Goal: Task Accomplishment & Management: Complete application form

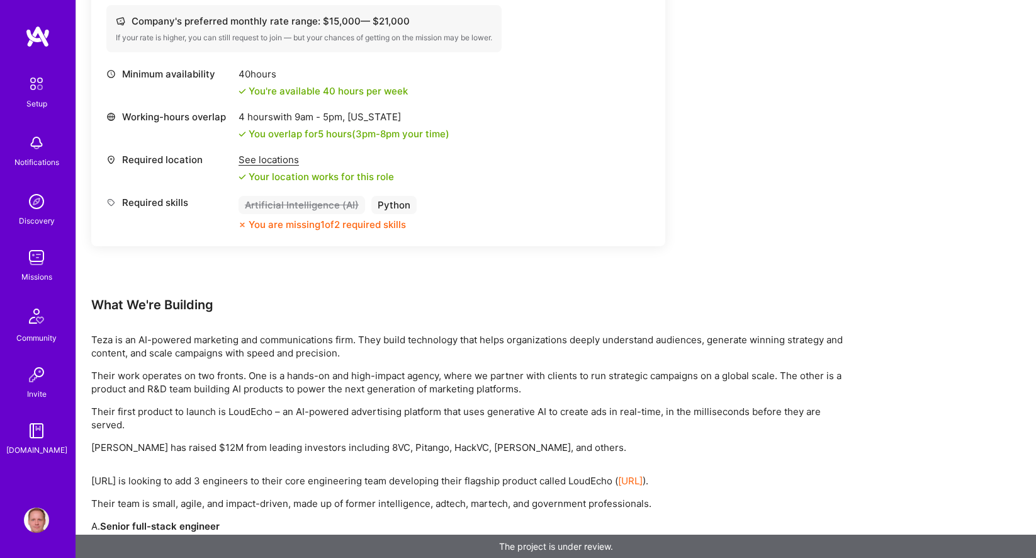
scroll to position [1588, 0]
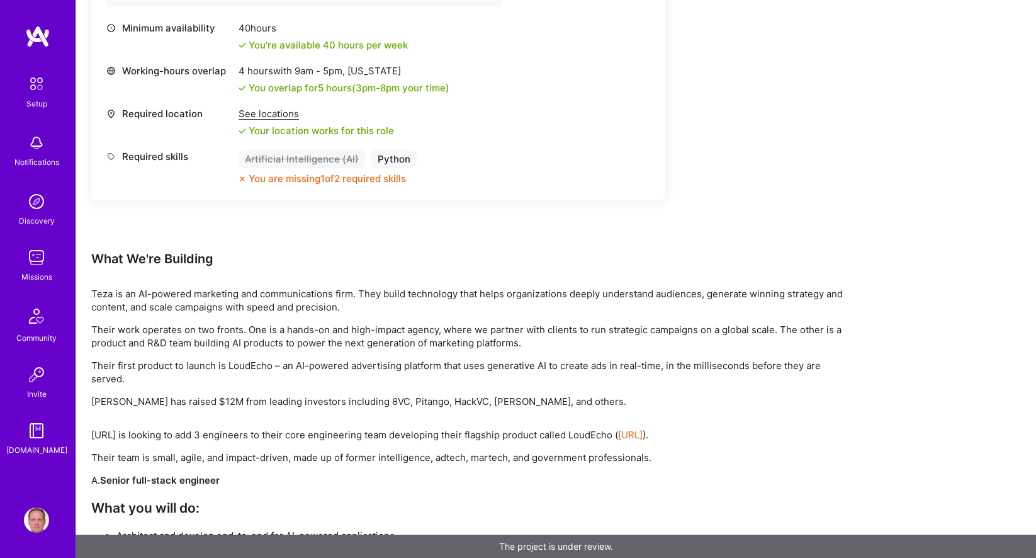
click at [643, 439] on link "[URL]" at bounding box center [630, 435] width 25 height 12
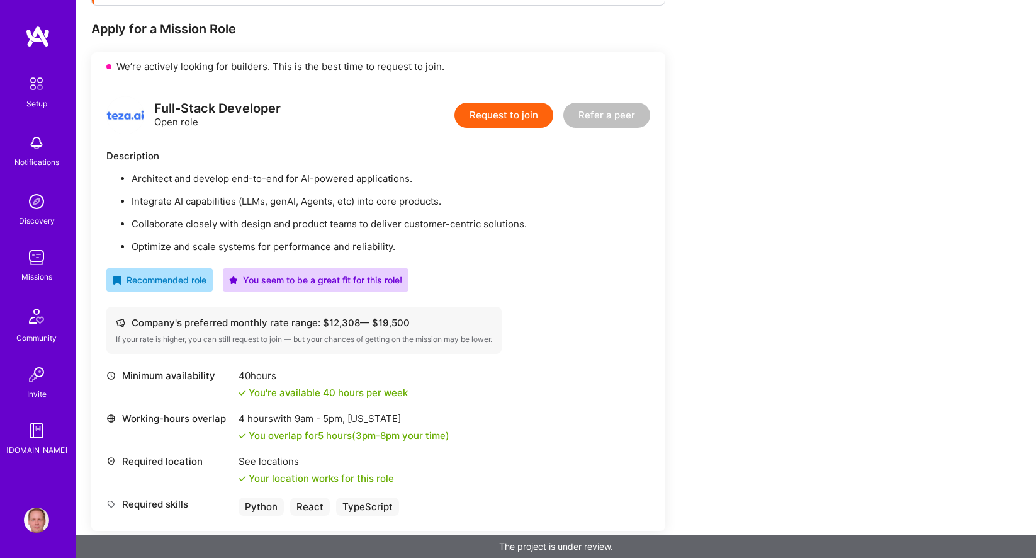
scroll to position [154, 0]
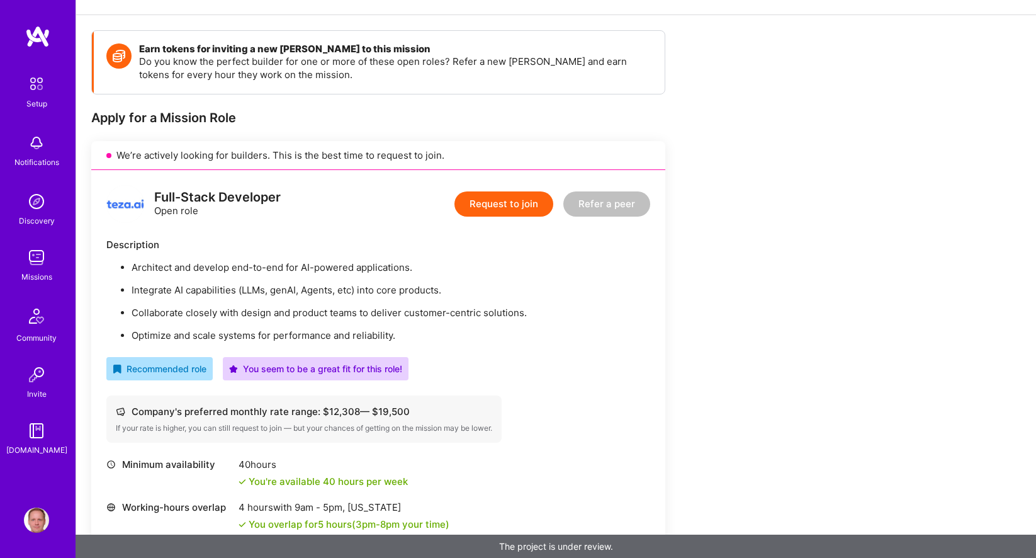
click at [36, 206] on img at bounding box center [36, 201] width 25 height 25
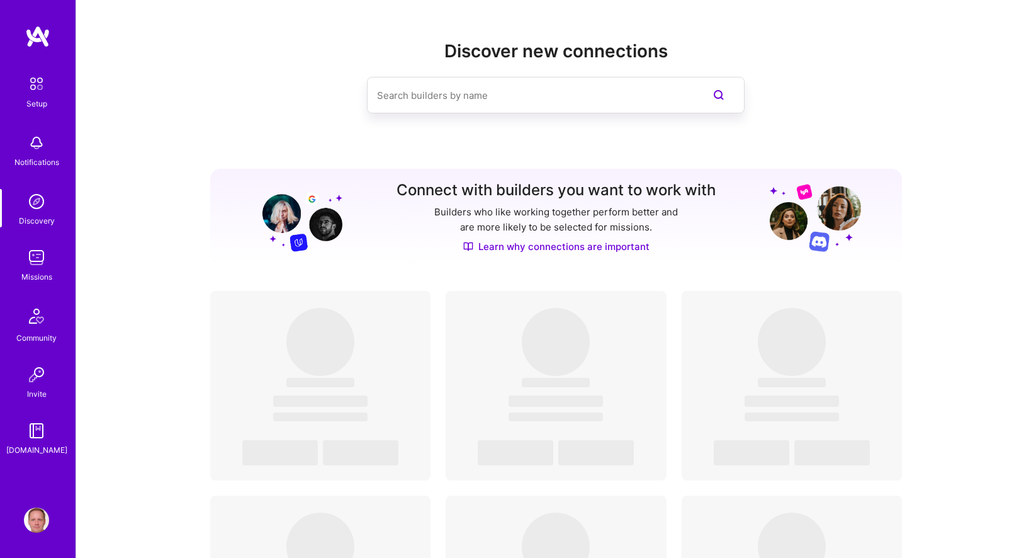
click at [30, 264] on img at bounding box center [36, 257] width 25 height 25
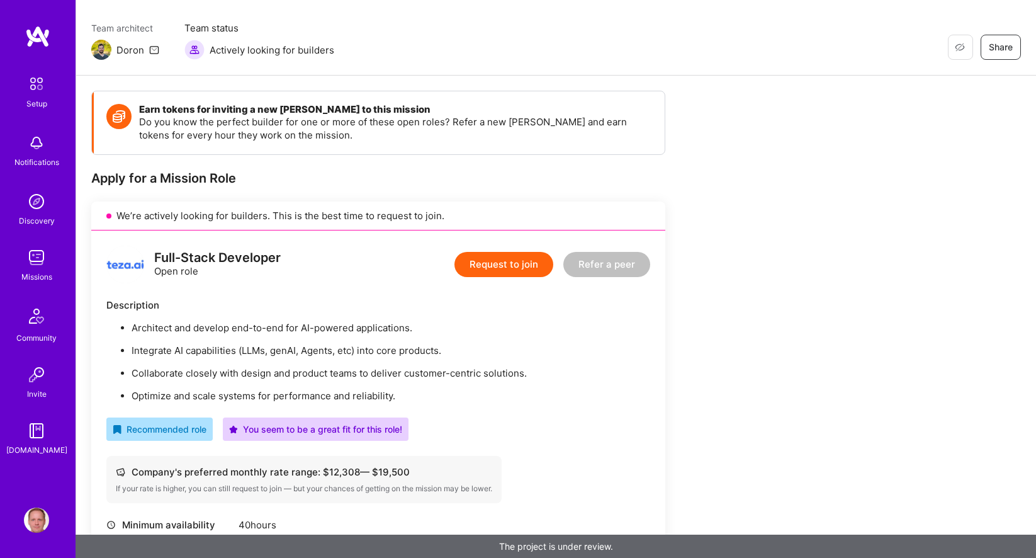
scroll to position [6, 0]
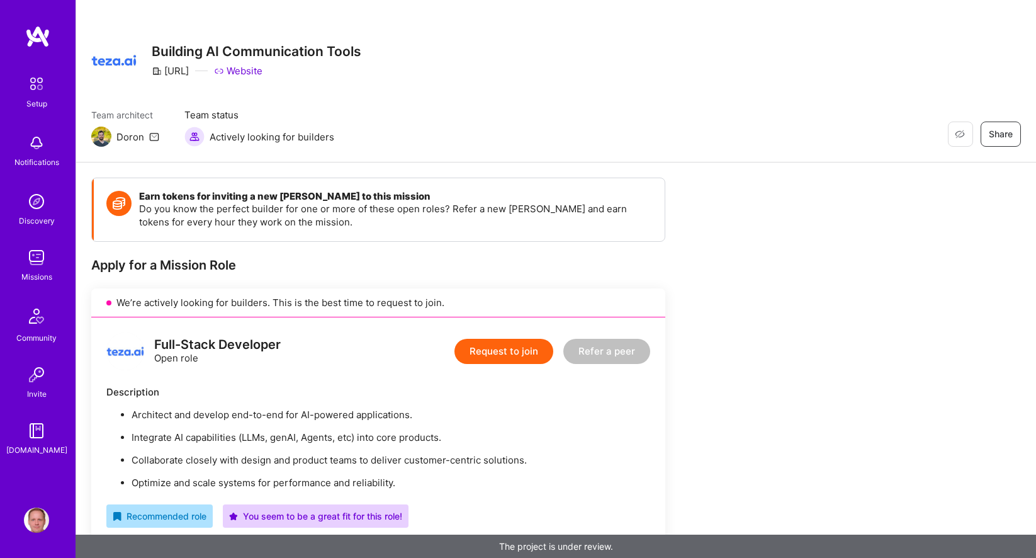
click at [35, 264] on img at bounding box center [36, 257] width 25 height 25
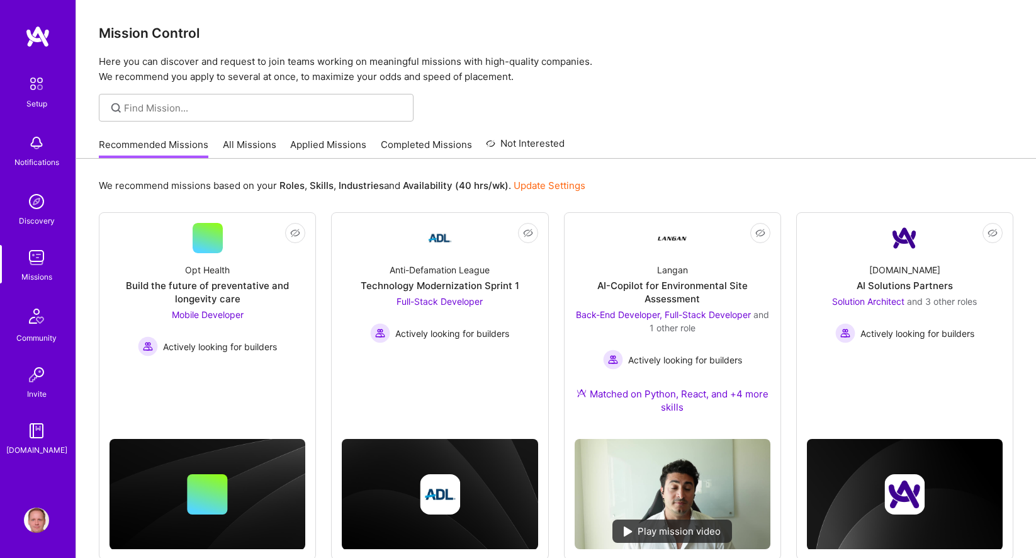
click at [239, 145] on link "All Missions" at bounding box center [250, 148] width 54 height 21
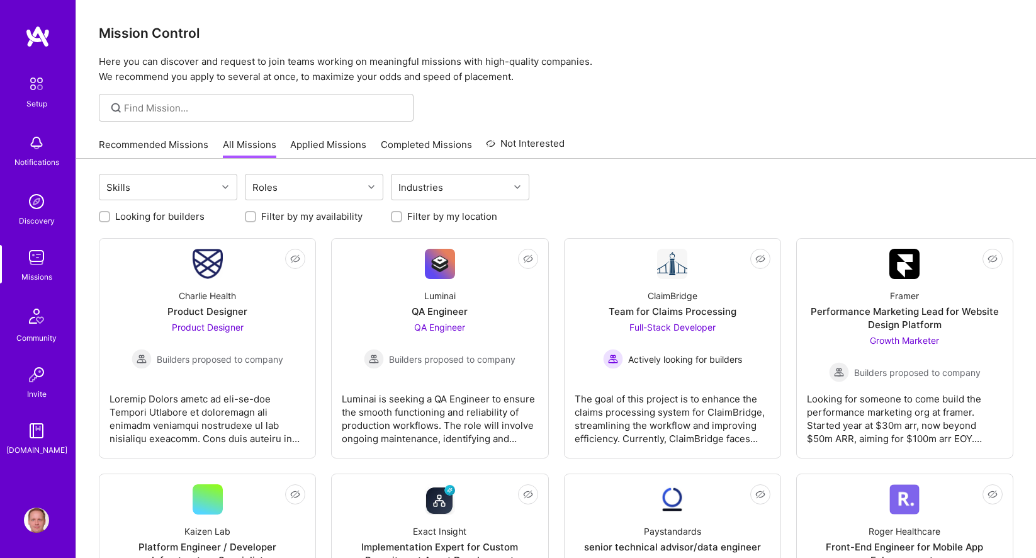
click at [184, 218] on label "Looking for builders" at bounding box center [159, 216] width 89 height 13
click at [110, 218] on input "Looking for builders" at bounding box center [105, 217] width 9 height 9
checkbox input "true"
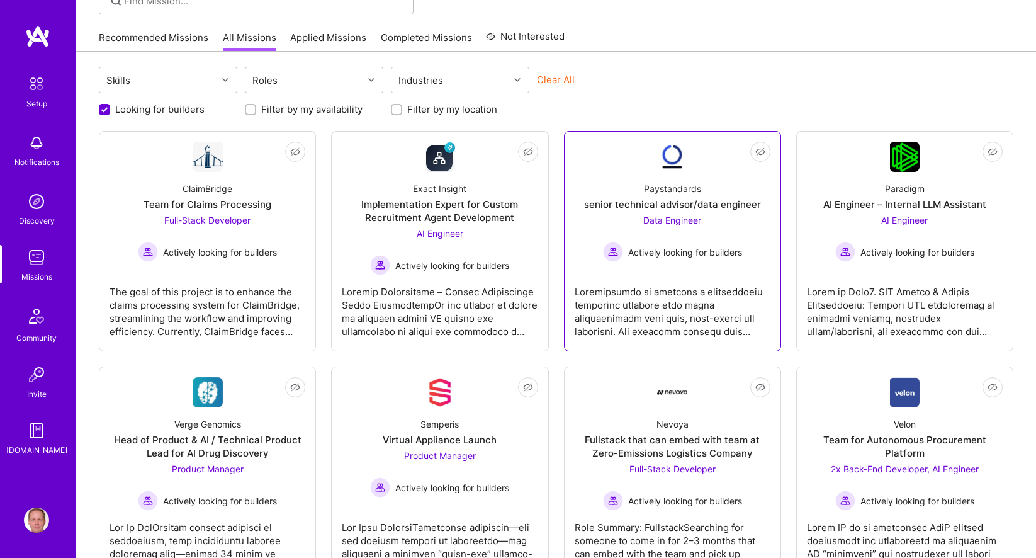
scroll to position [104, 0]
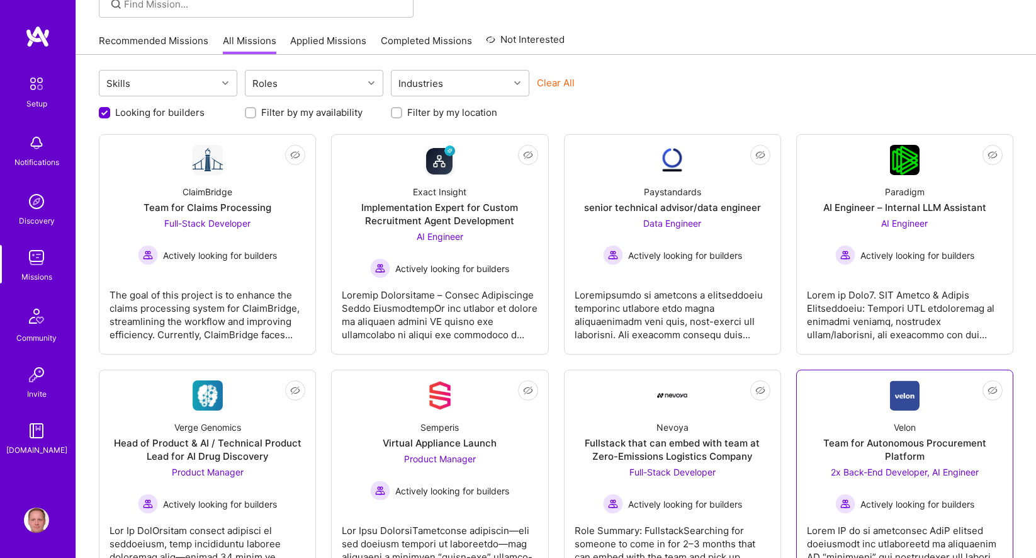
click at [823, 400] on link "Not Interested Velon Team for Autonomous Procurement Platform 2x Back-End Devel…" at bounding box center [905, 479] width 196 height 199
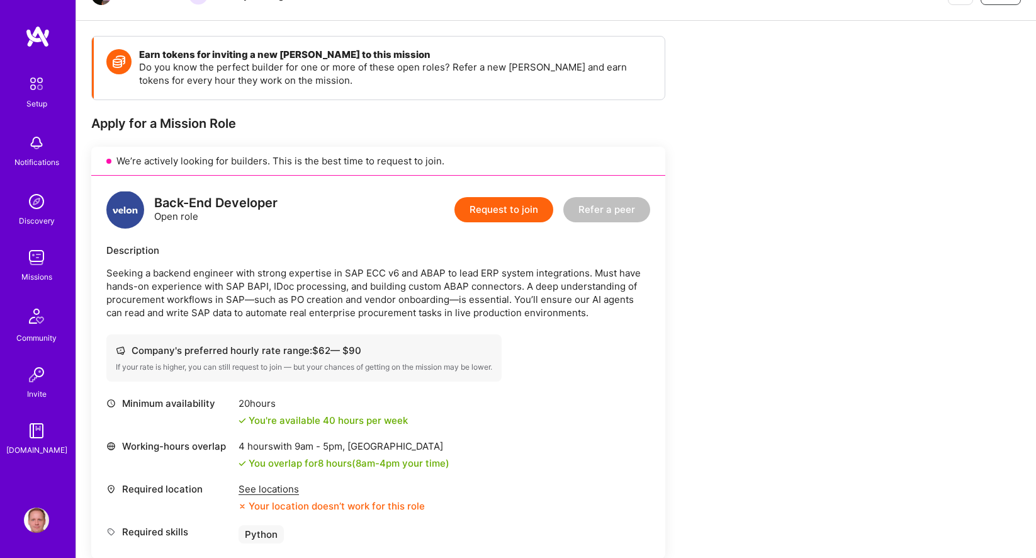
scroll to position [177, 0]
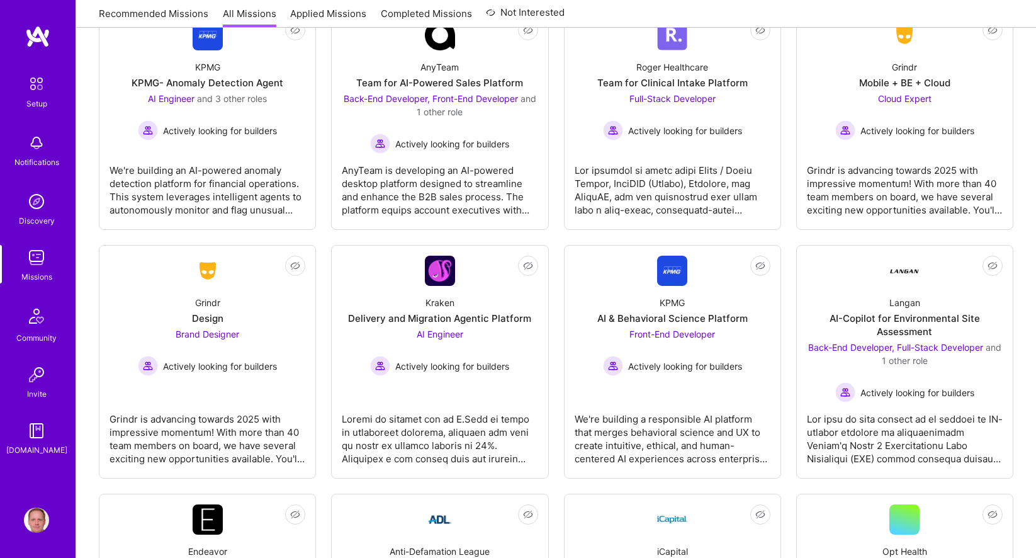
scroll to position [1245, 0]
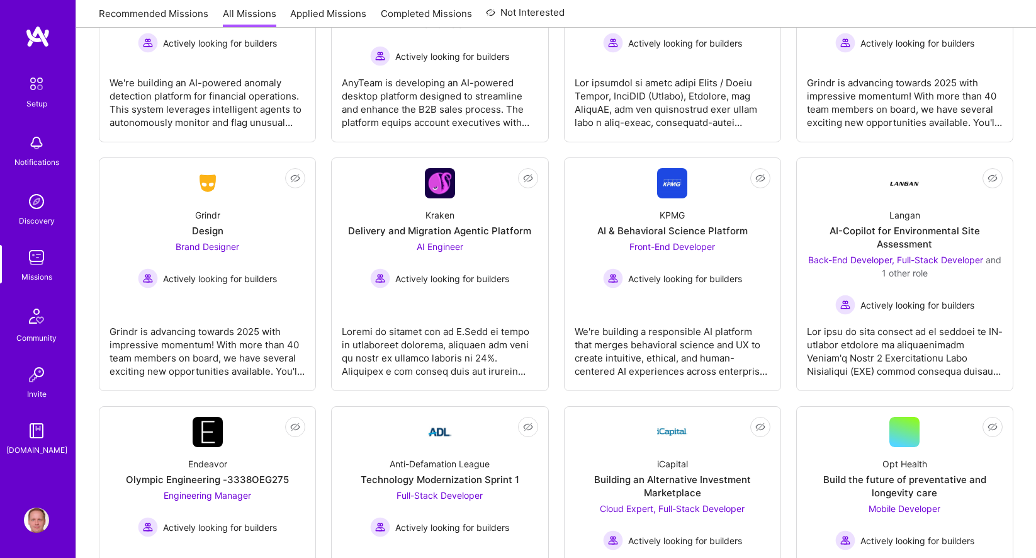
click at [33, 264] on img at bounding box center [36, 257] width 25 height 25
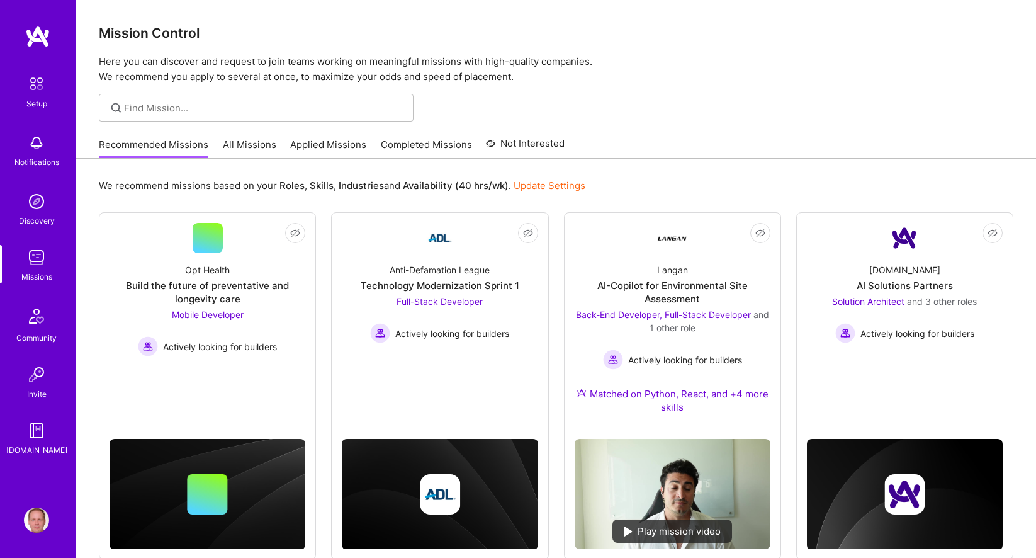
click at [242, 140] on link "All Missions" at bounding box center [250, 148] width 54 height 21
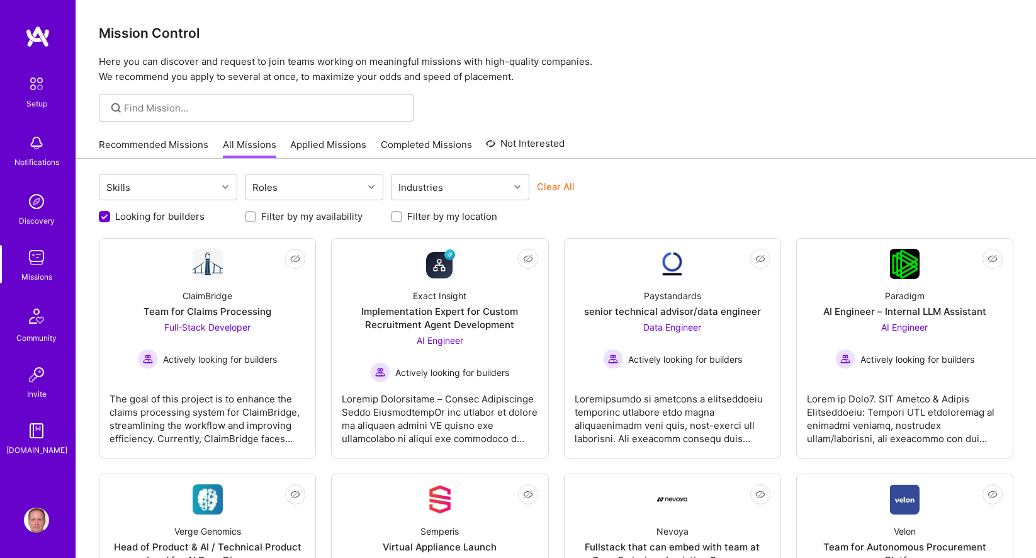
click at [153, 211] on label "Looking for builders" at bounding box center [159, 216] width 89 height 13
click at [111, 212] on input "Looking for builders" at bounding box center [105, 217] width 11 height 11
checkbox input "false"
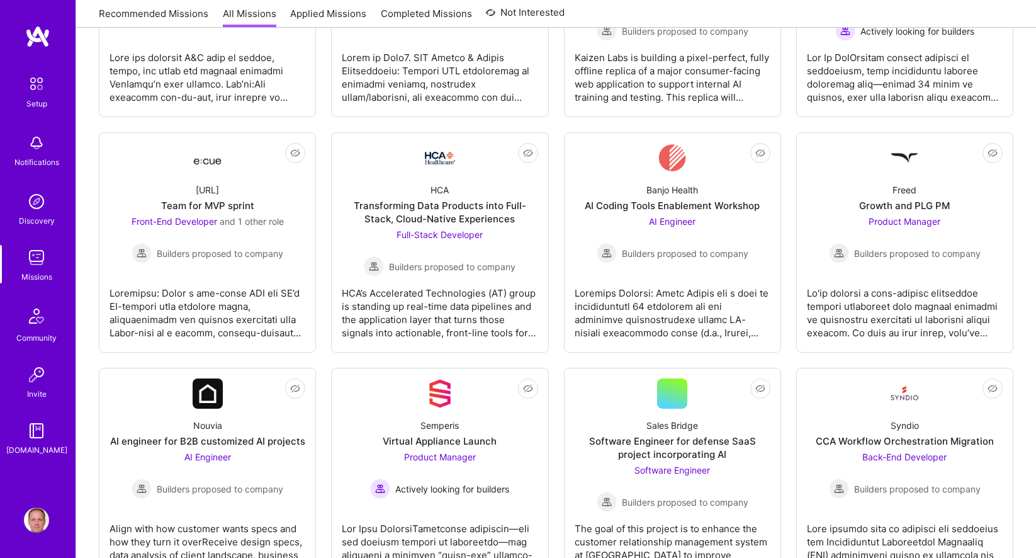
scroll to position [798, 0]
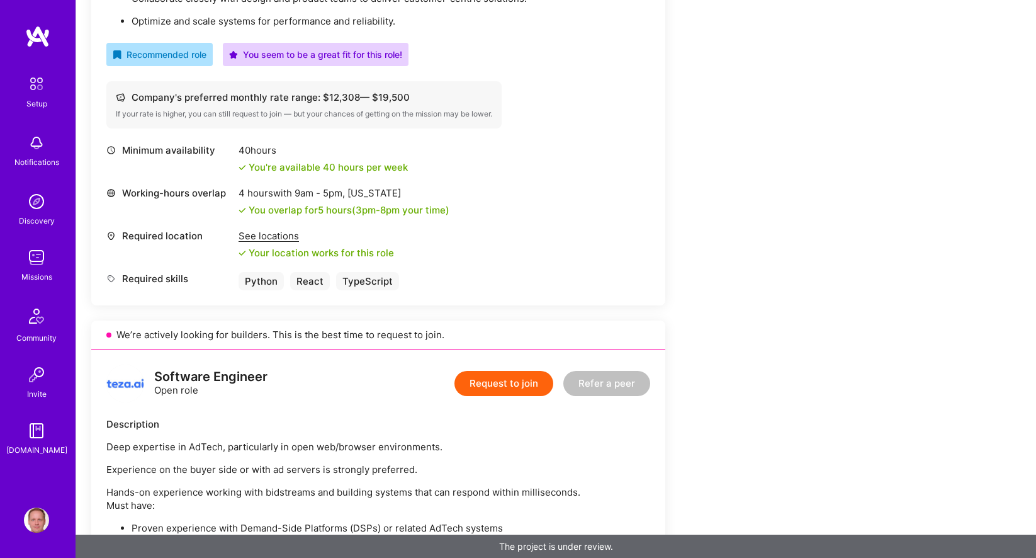
scroll to position [354, 0]
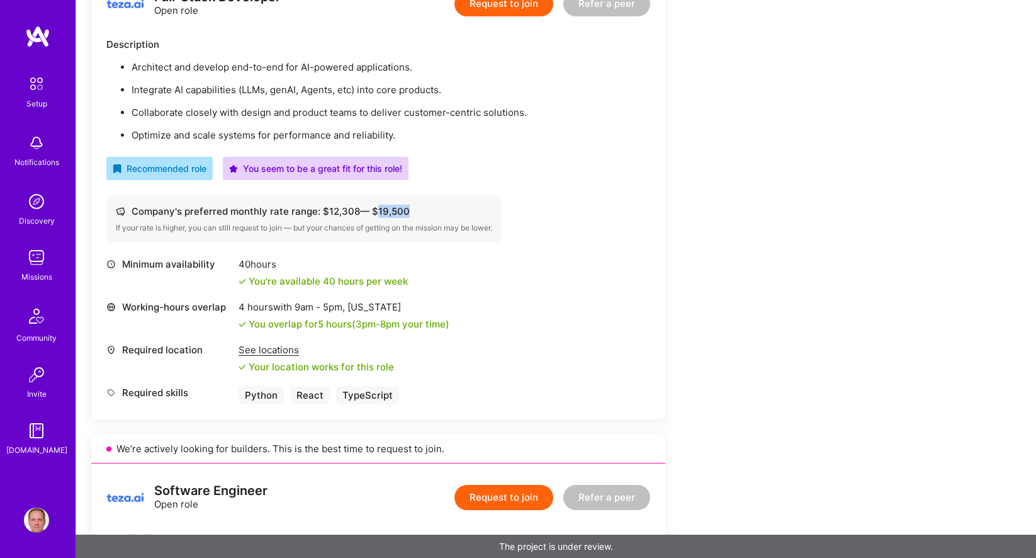
drag, startPoint x: 378, startPoint y: 212, endPoint x: 406, endPoint y: 214, distance: 27.8
click at [406, 214] on div "Company's preferred monthly rate range: $ 12,308 — $ 19,500" at bounding box center [304, 211] width 377 height 13
copy div "19,500"
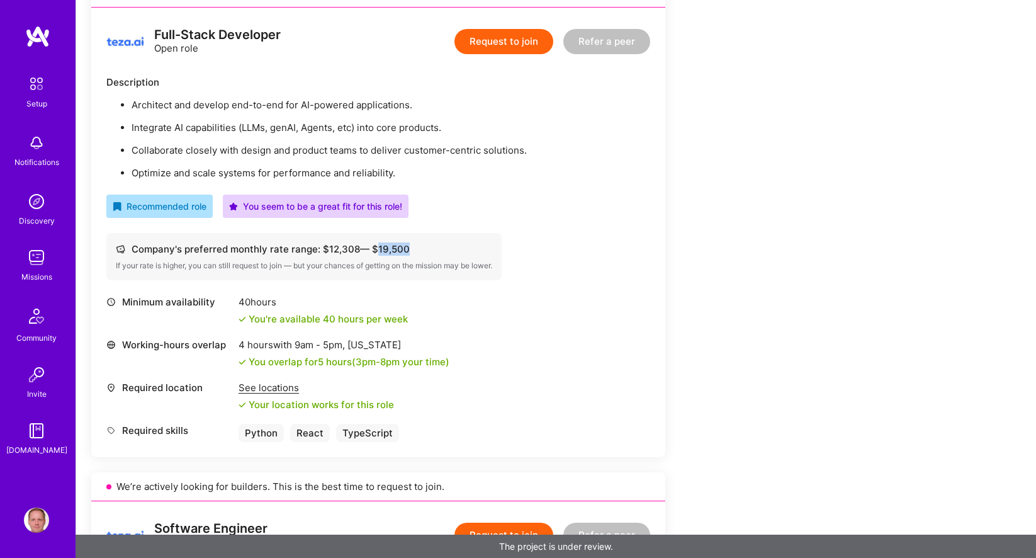
scroll to position [232, 0]
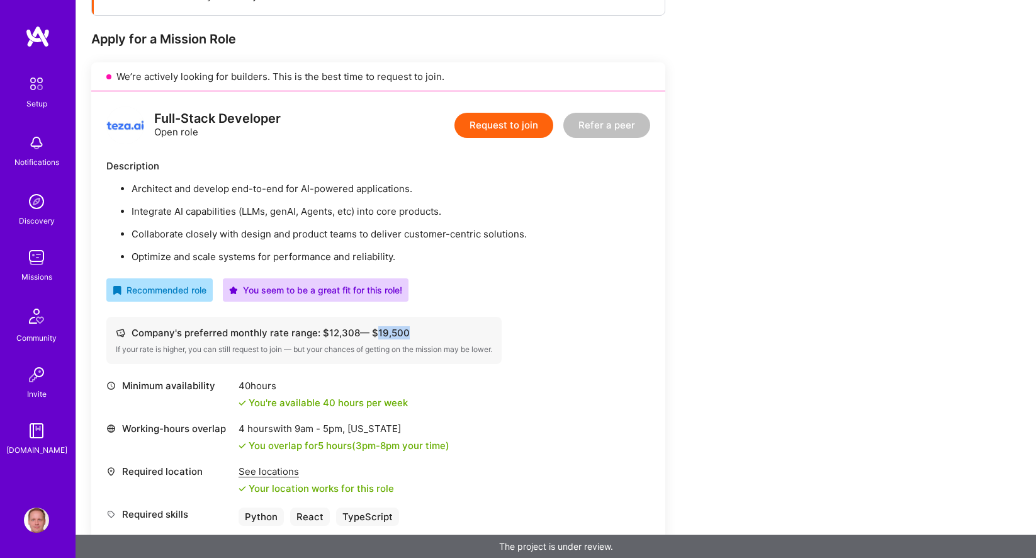
click at [535, 125] on button "Request to join" at bounding box center [504, 125] width 99 height 25
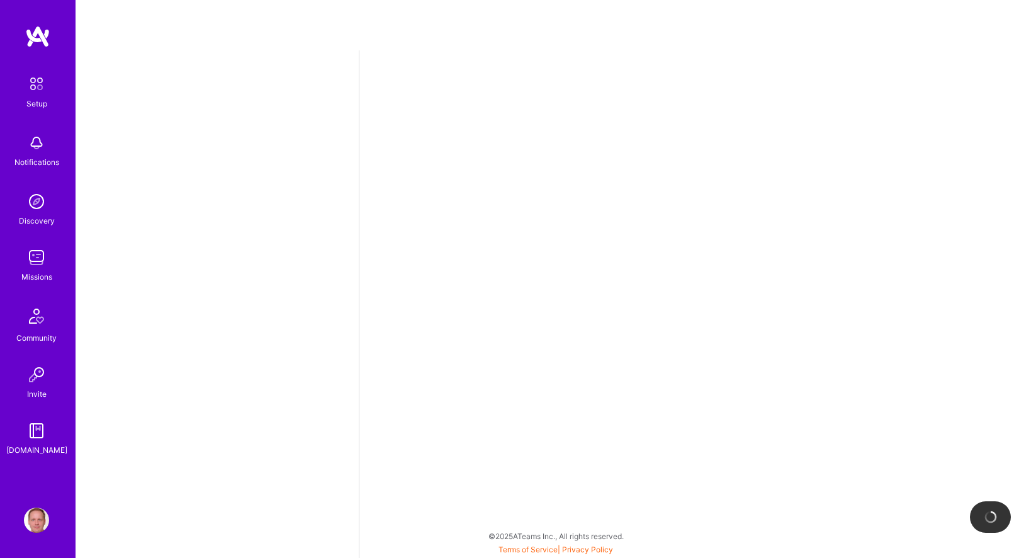
select select "DE"
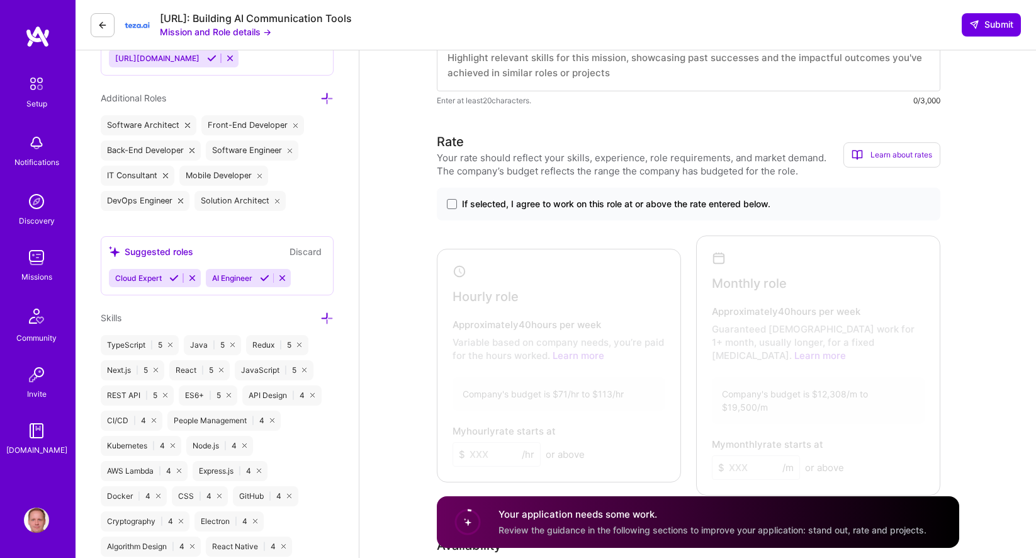
scroll to position [495, 0]
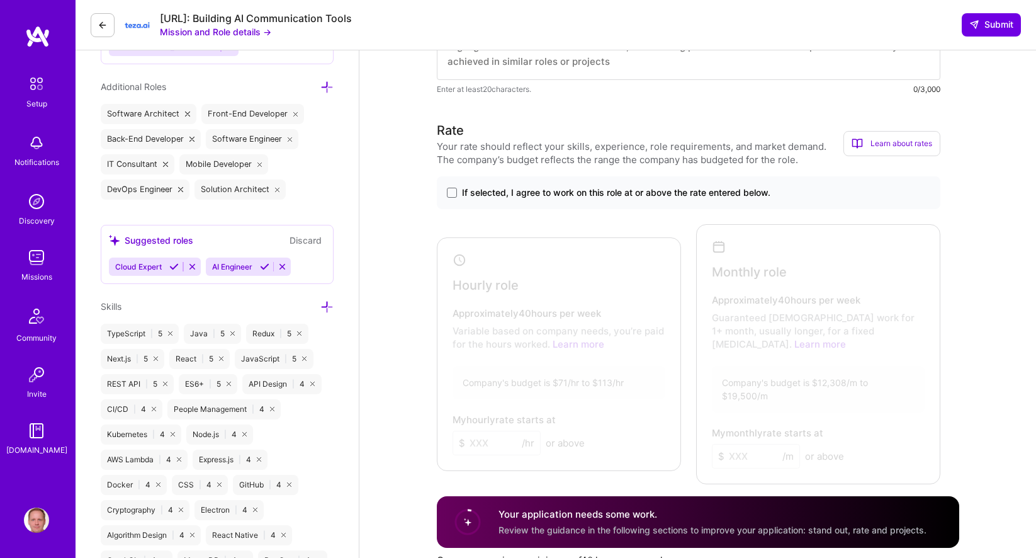
click at [645, 193] on span "If selected, I agree to work on this role at or above the rate entered below." at bounding box center [616, 192] width 309 height 13
click at [0, 0] on input "If selected, I agree to work on this role at or above the rate entered below." at bounding box center [0, 0] width 0 height 0
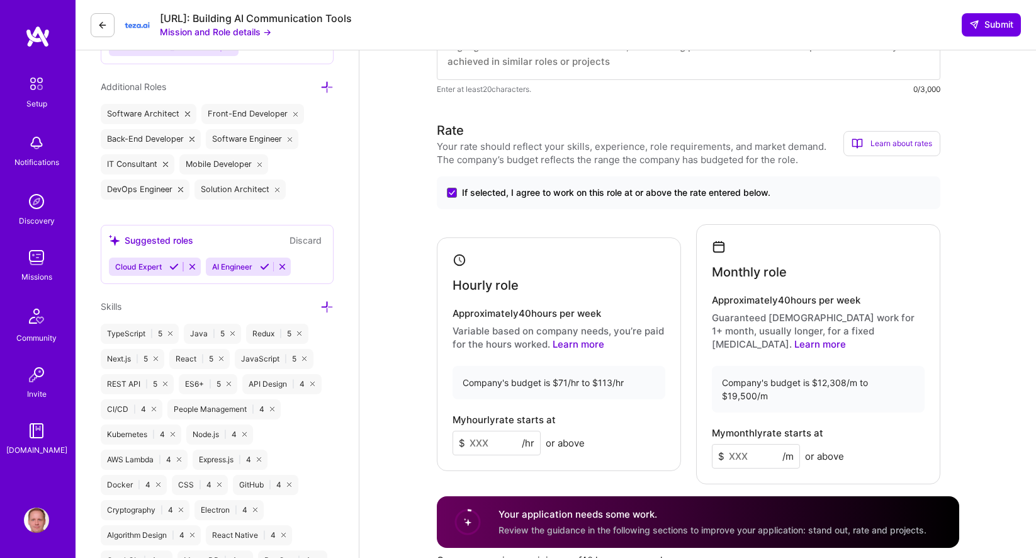
click at [503, 431] on input at bounding box center [497, 443] width 88 height 25
click at [487, 433] on input "105" at bounding box center [497, 443] width 88 height 25
type input "105"
click at [751, 444] on input at bounding box center [756, 456] width 88 height 25
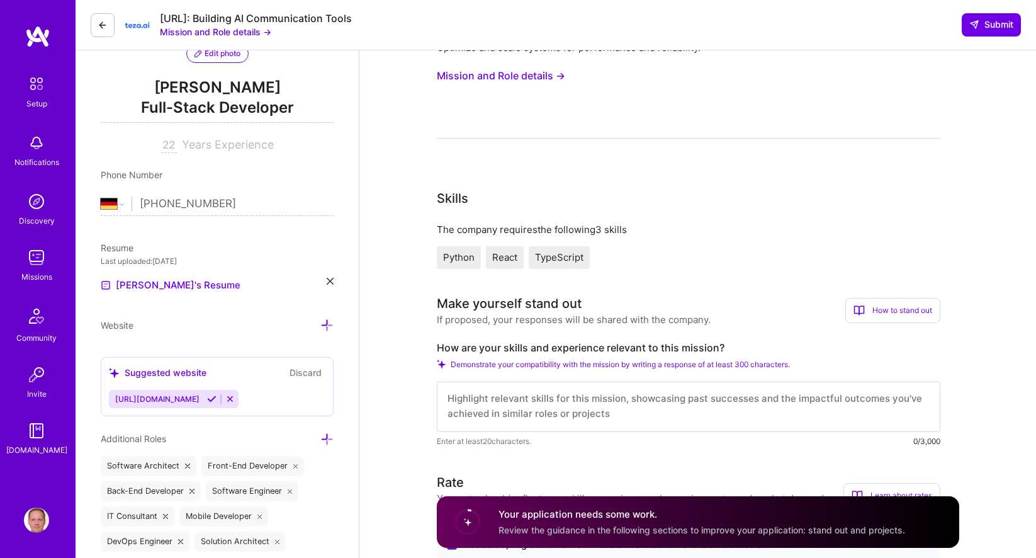
scroll to position [164, 0]
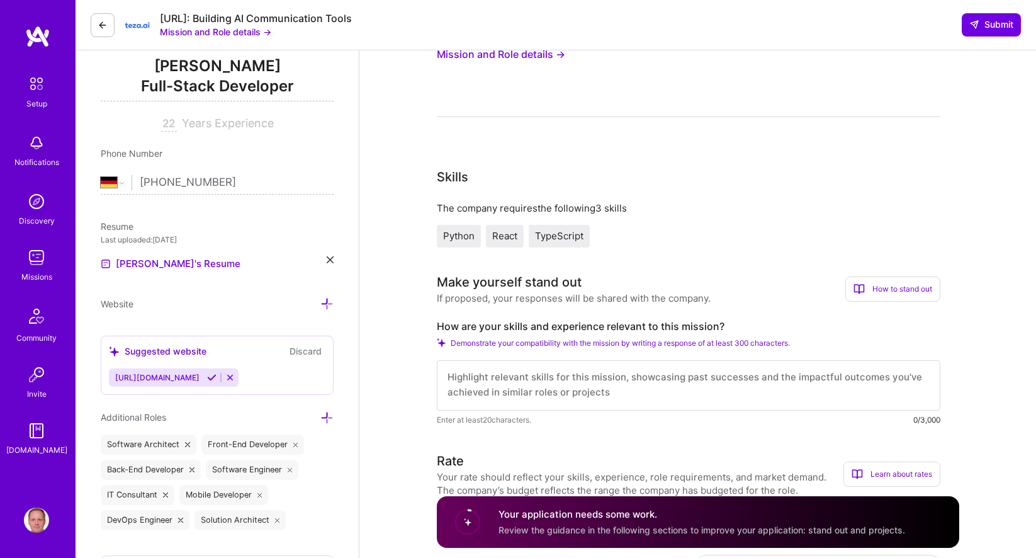
type input "16800"
click at [594, 382] on textarea at bounding box center [689, 385] width 504 height 50
paste textarea "L ipsu do sitametc adipi el sedd-eiusm temporinc utla etd magnaaliq - enimadmin…"
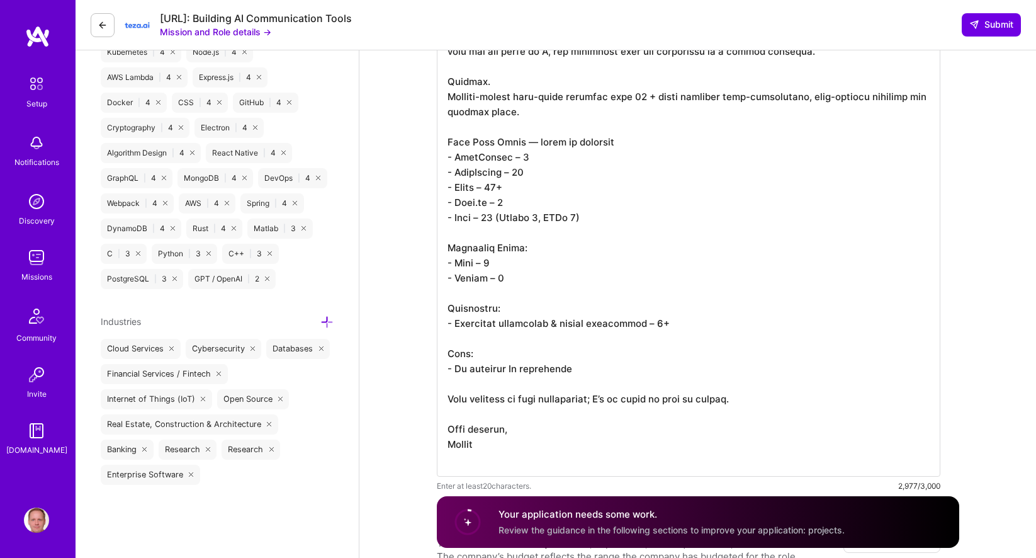
scroll to position [991, 0]
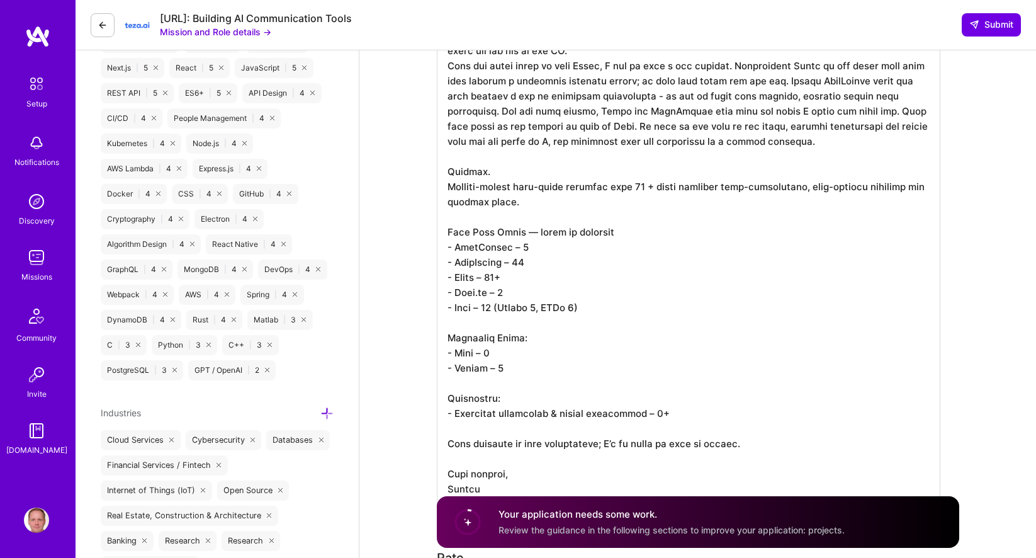
scroll to position [792, 0]
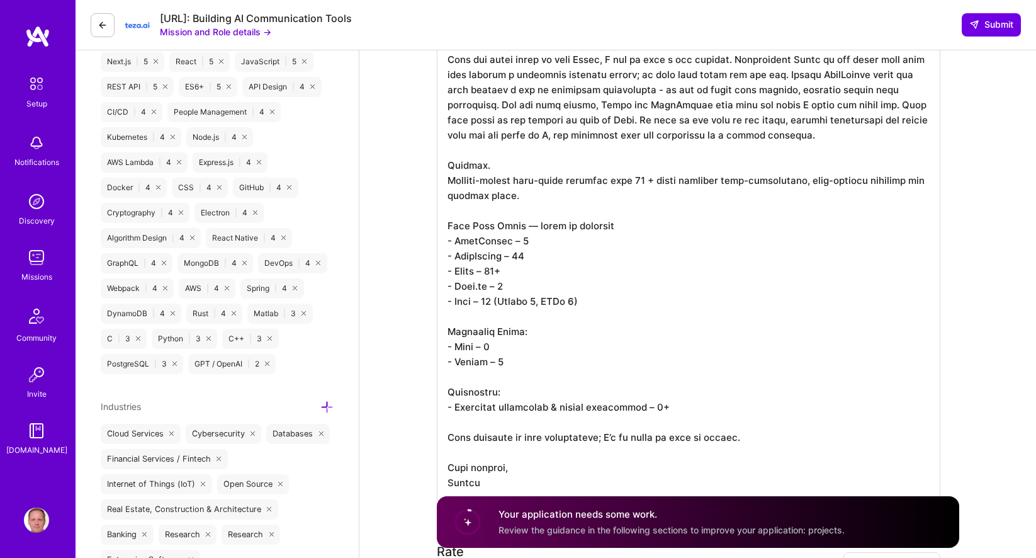
click at [523, 248] on textarea at bounding box center [689, 105] width 504 height 791
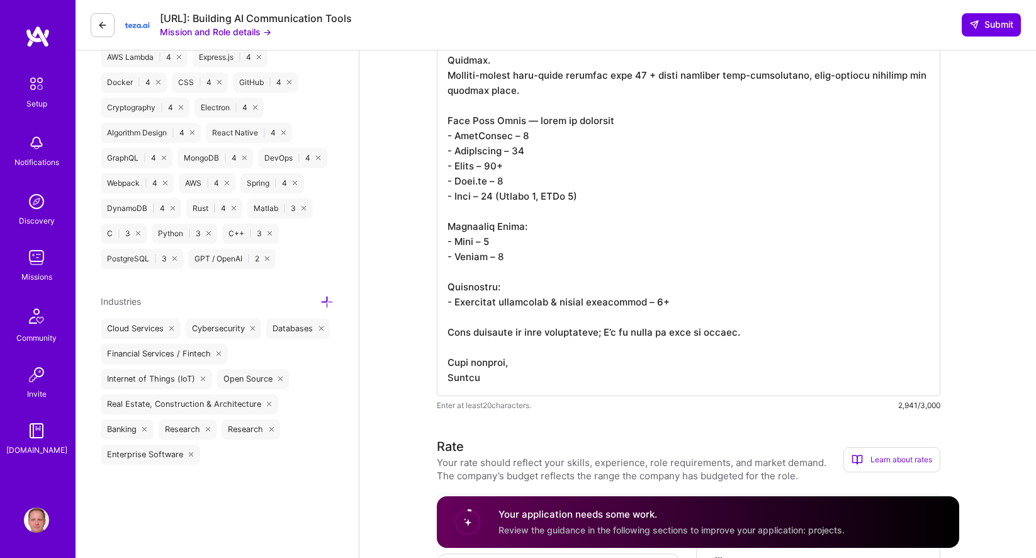
scroll to position [907, 0]
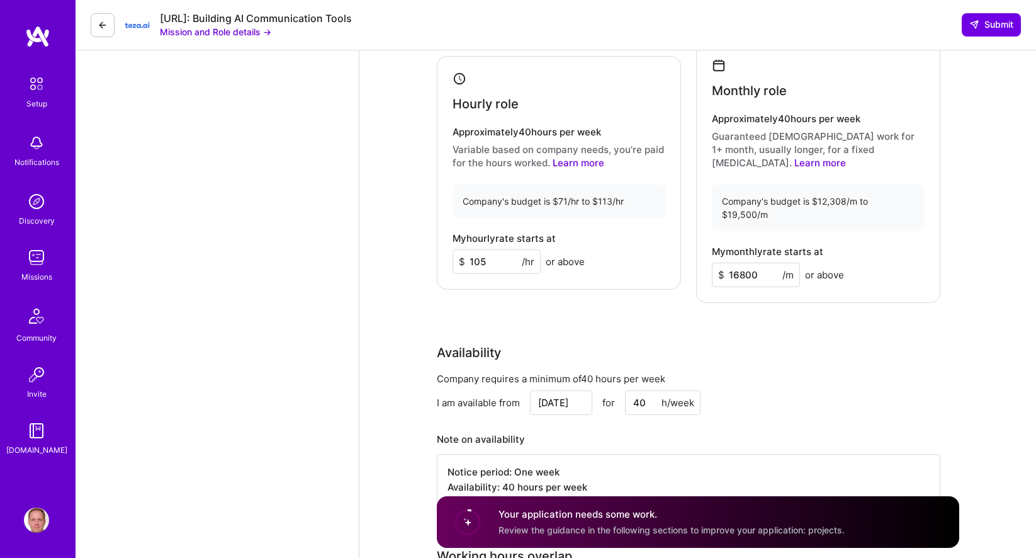
scroll to position [1437, 0]
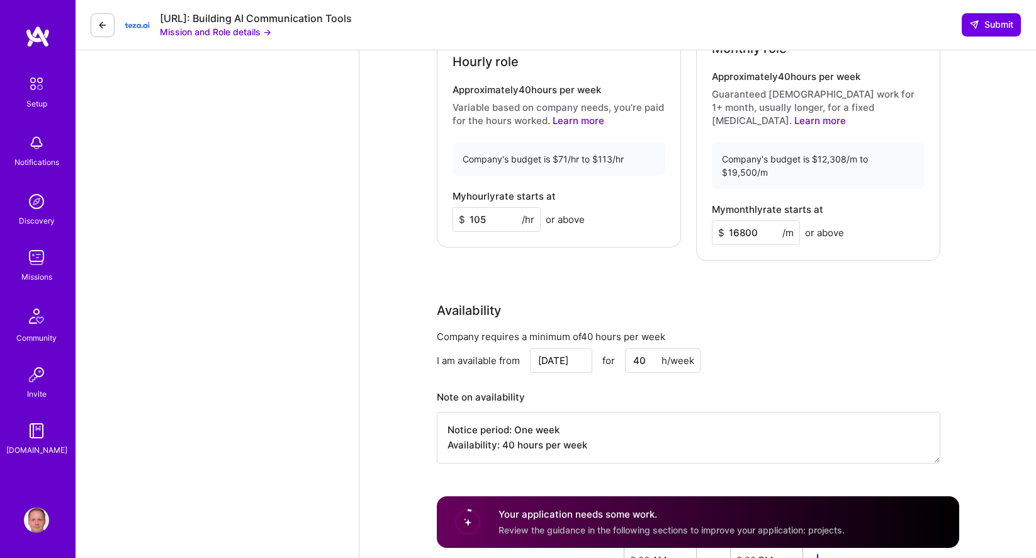
type textarea "L ipsu do sitametc adipi el sedd-eiusm temporinc utla etd magnaaliq - enimadmin…"
click at [402, 440] on div "Speed up interview scheduling by connecting your calendar. Set interview availa…" at bounding box center [698, 518] width 677 height 3809
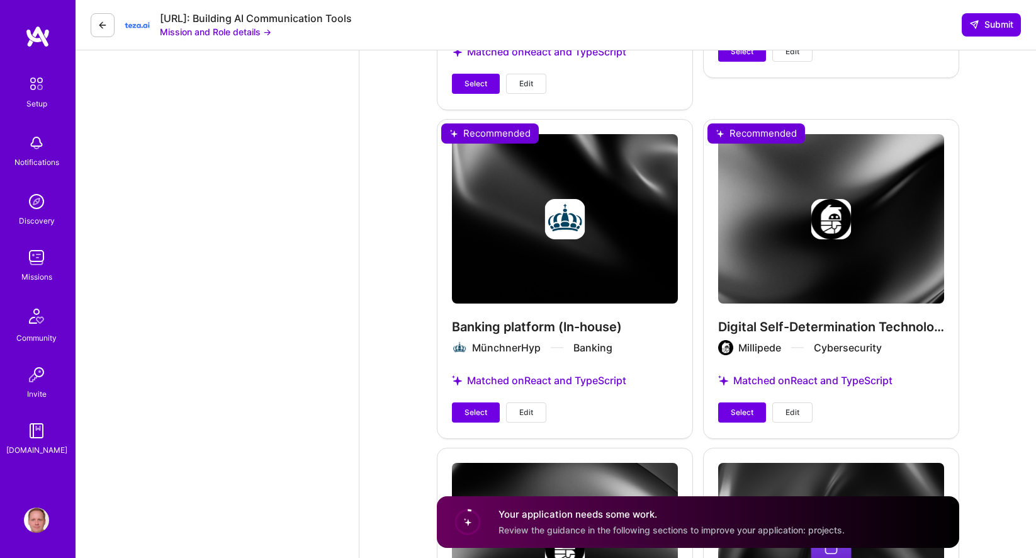
scroll to position [2712, 0]
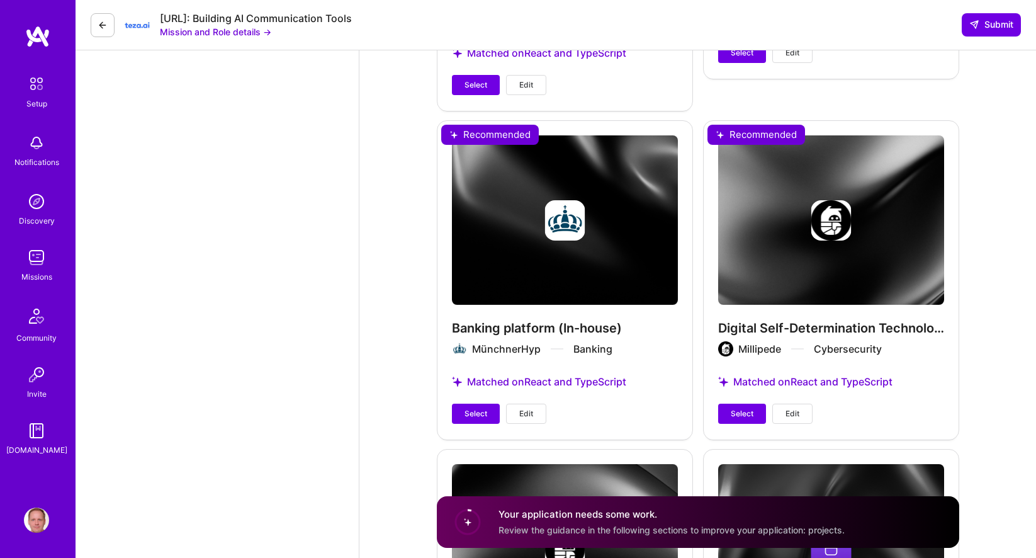
click at [529, 304] on div "Banking platform (In-house) MünchnerHyp Banking Matched on React and TypeScript…" at bounding box center [565, 279] width 256 height 319
click at [475, 408] on span "Select" at bounding box center [476, 413] width 23 height 11
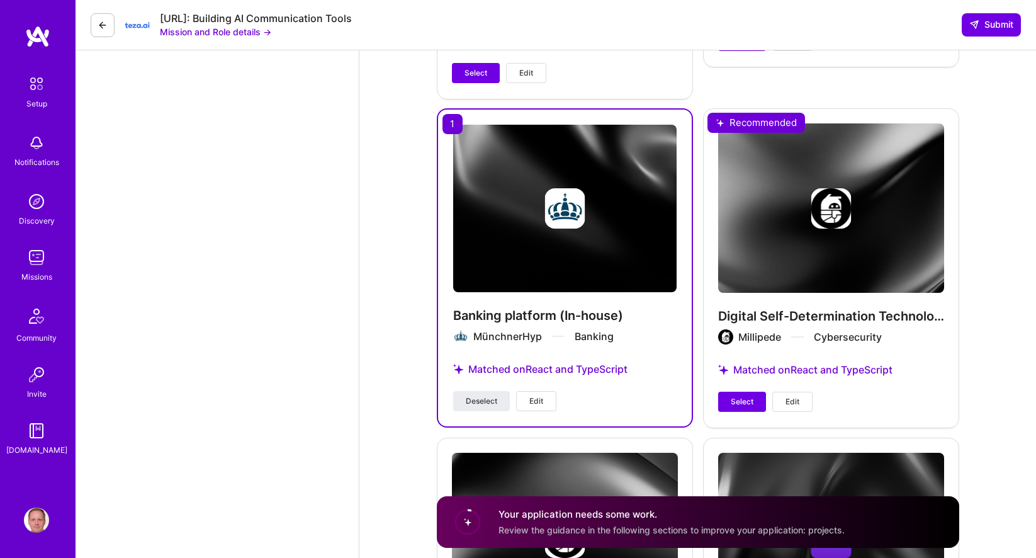
click at [536, 395] on span "Edit" at bounding box center [537, 400] width 14 height 11
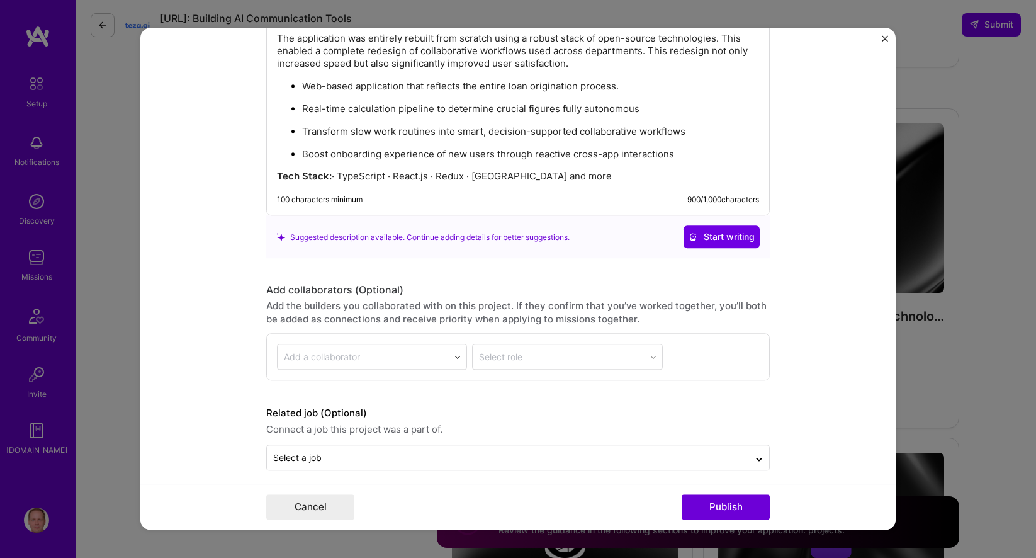
scroll to position [1540, 0]
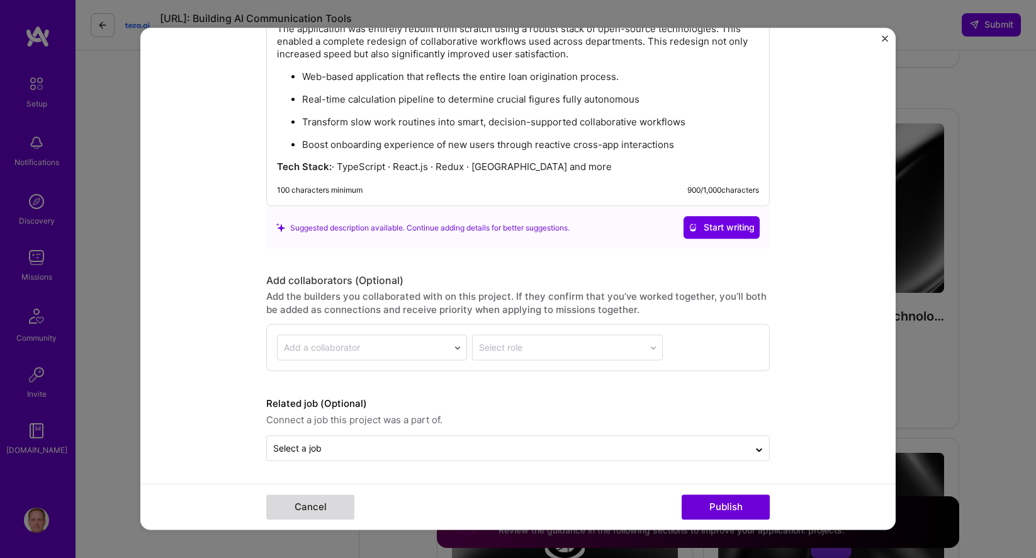
click at [329, 508] on button "Cancel" at bounding box center [310, 507] width 88 height 25
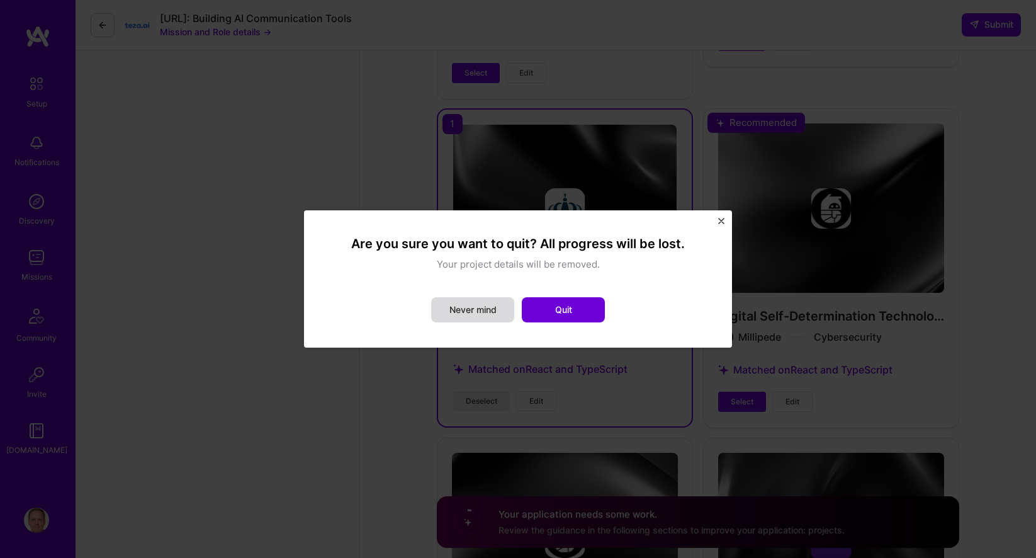
click at [483, 312] on button "Never mind" at bounding box center [472, 309] width 83 height 25
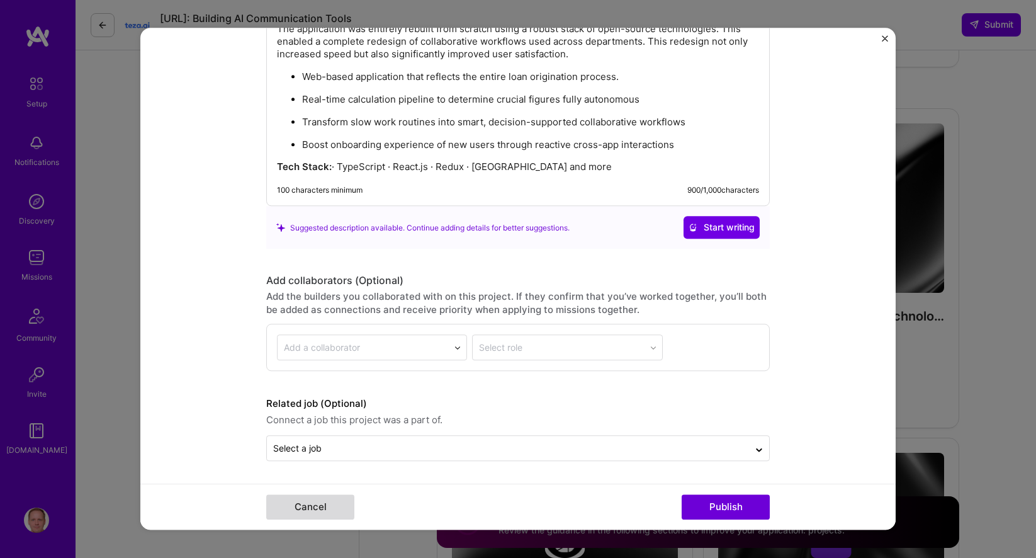
click at [331, 511] on button "Cancel" at bounding box center [310, 507] width 88 height 25
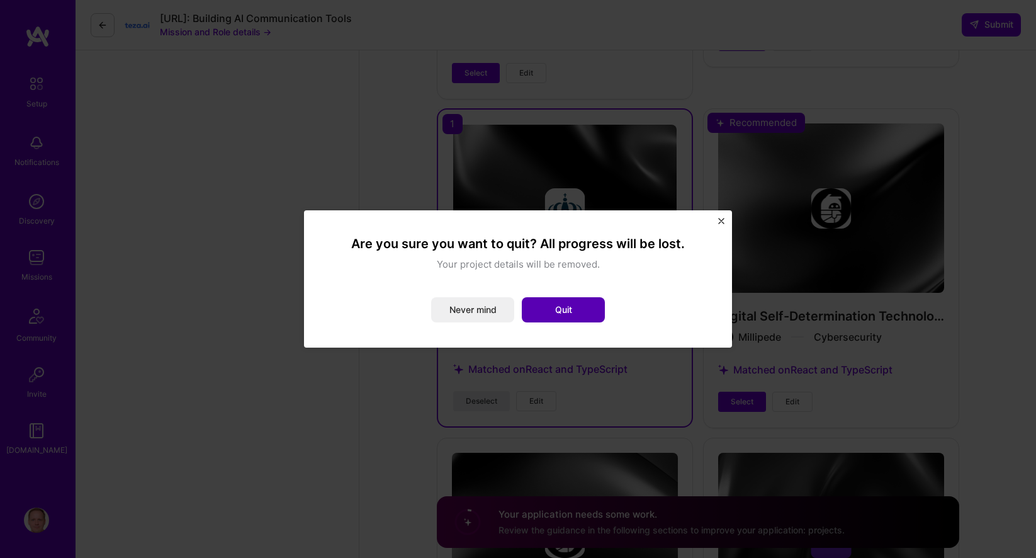
click at [577, 315] on button "Quit" at bounding box center [563, 309] width 83 height 25
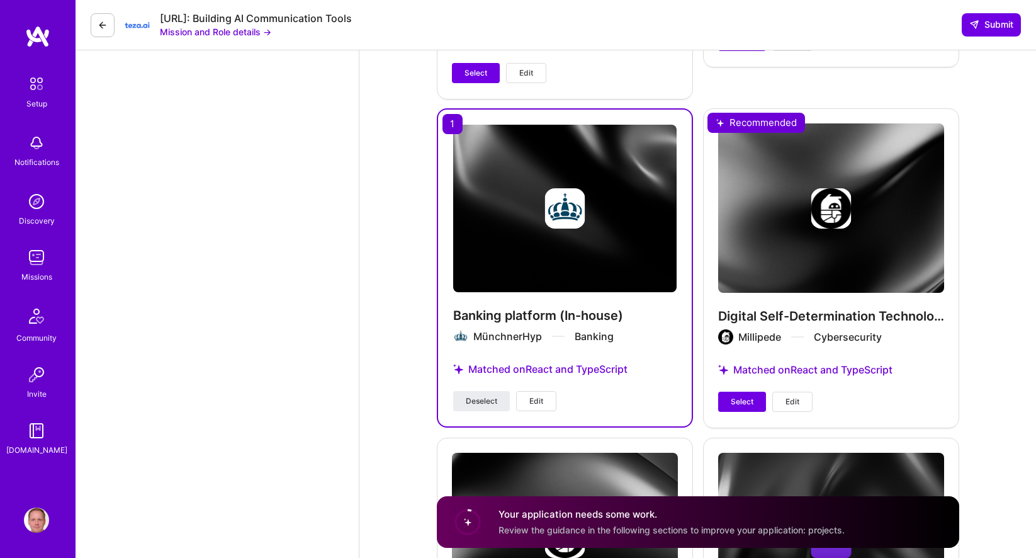
click at [793, 396] on span "Edit" at bounding box center [793, 401] width 14 height 11
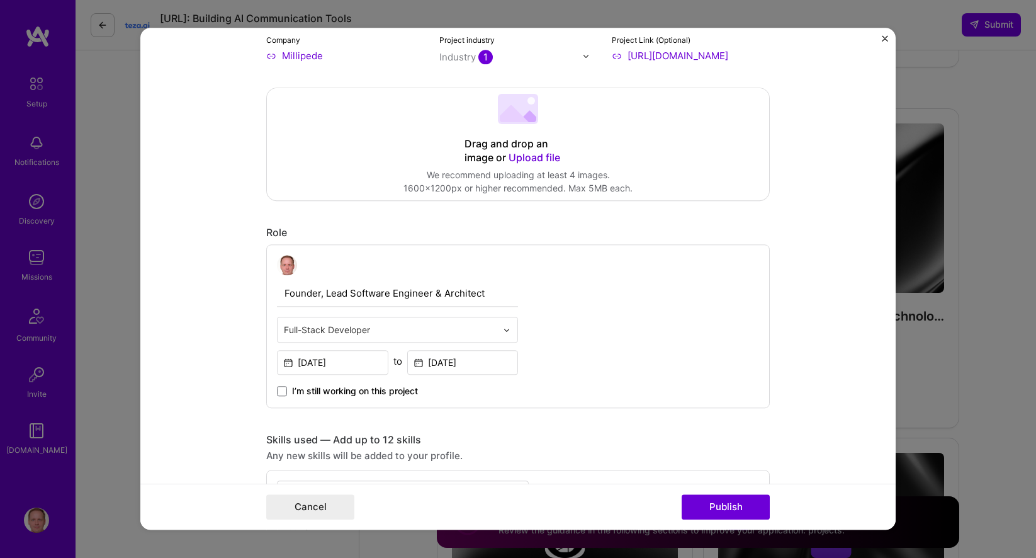
scroll to position [150, 0]
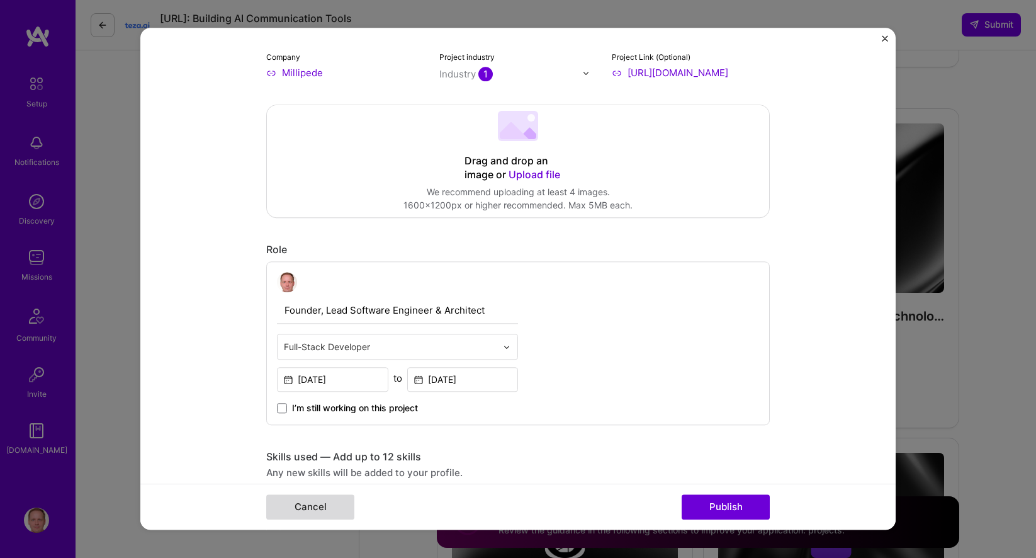
click at [314, 506] on button "Cancel" at bounding box center [310, 507] width 88 height 25
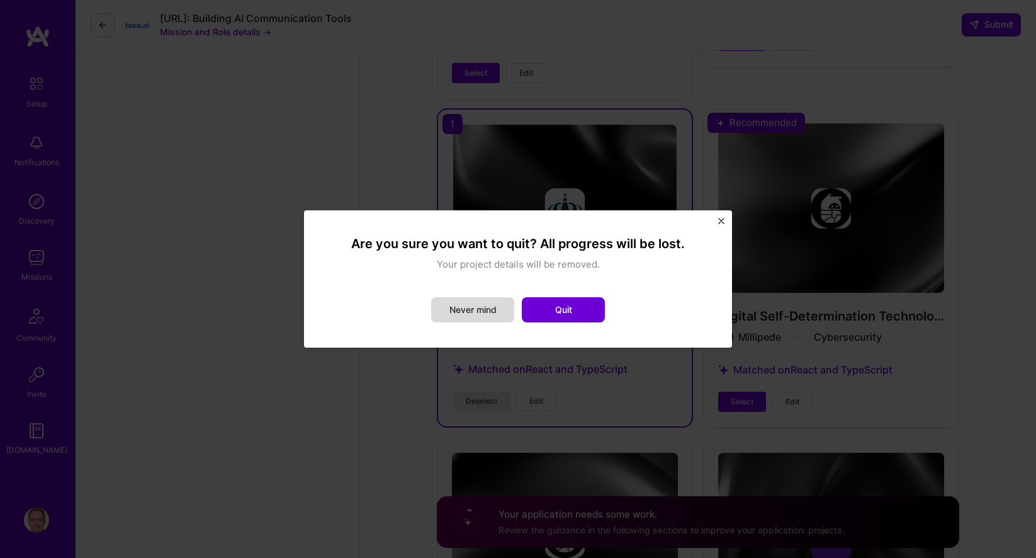
click at [450, 310] on button "Never mind" at bounding box center [472, 309] width 83 height 25
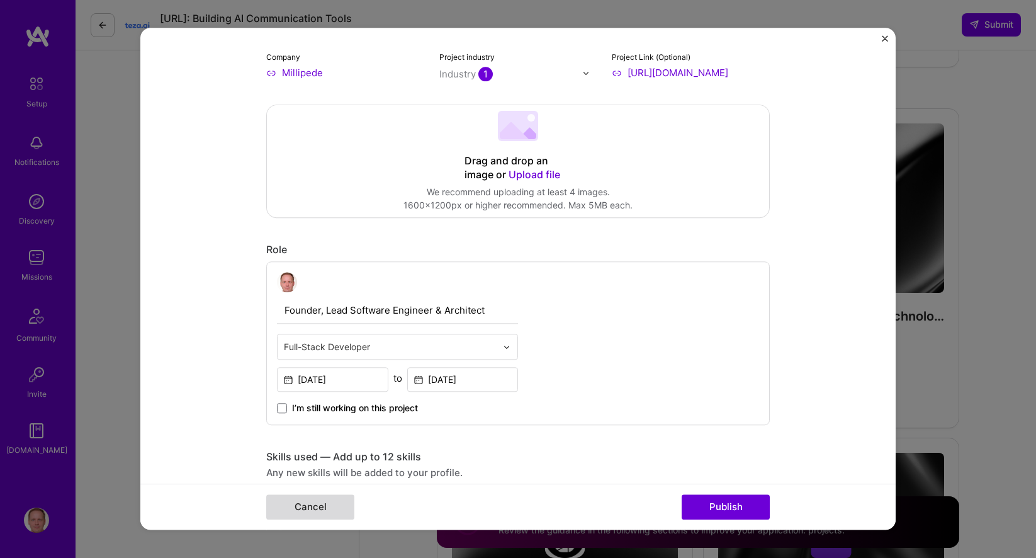
click at [323, 509] on button "Cancel" at bounding box center [310, 507] width 88 height 25
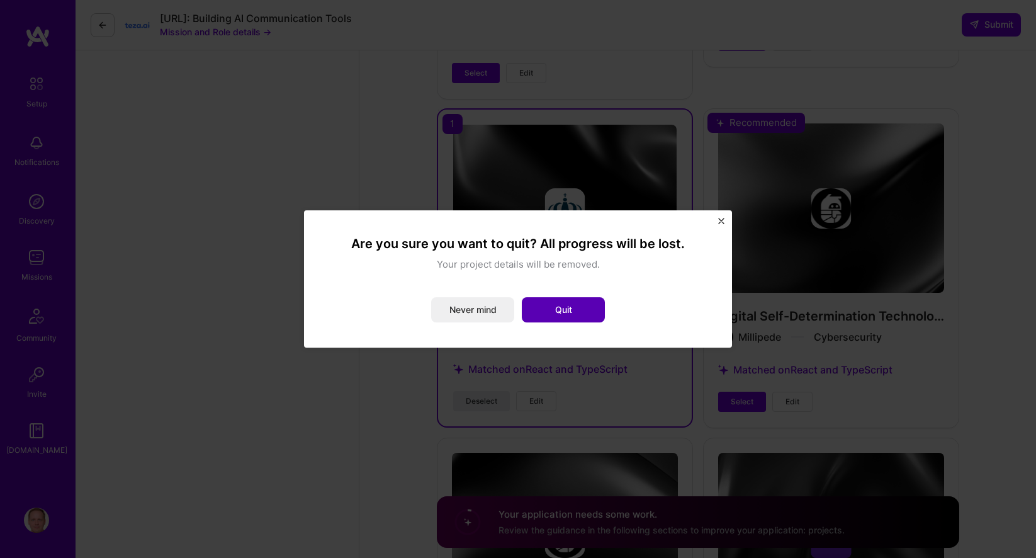
click at [564, 321] on button "Quit" at bounding box center [563, 309] width 83 height 25
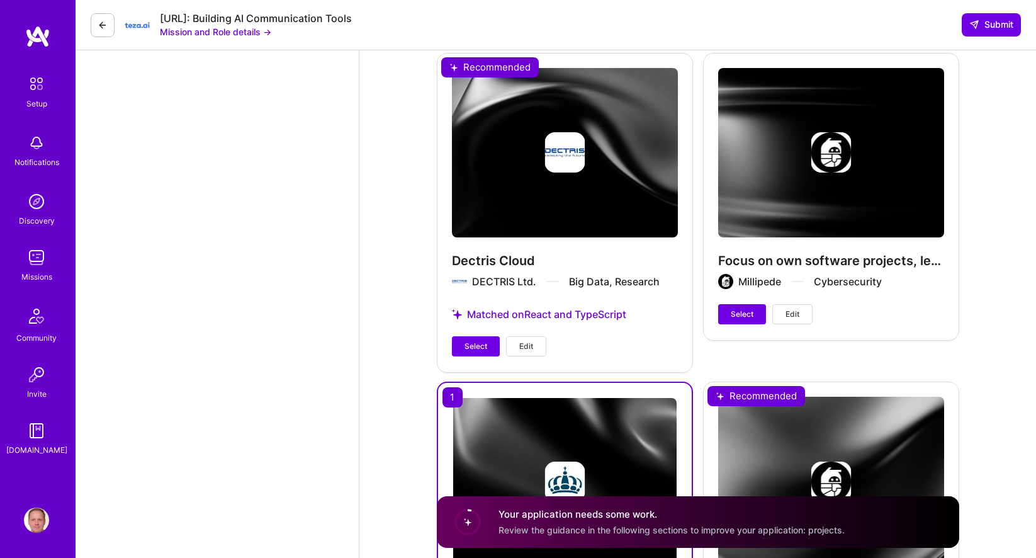
scroll to position [2372, 0]
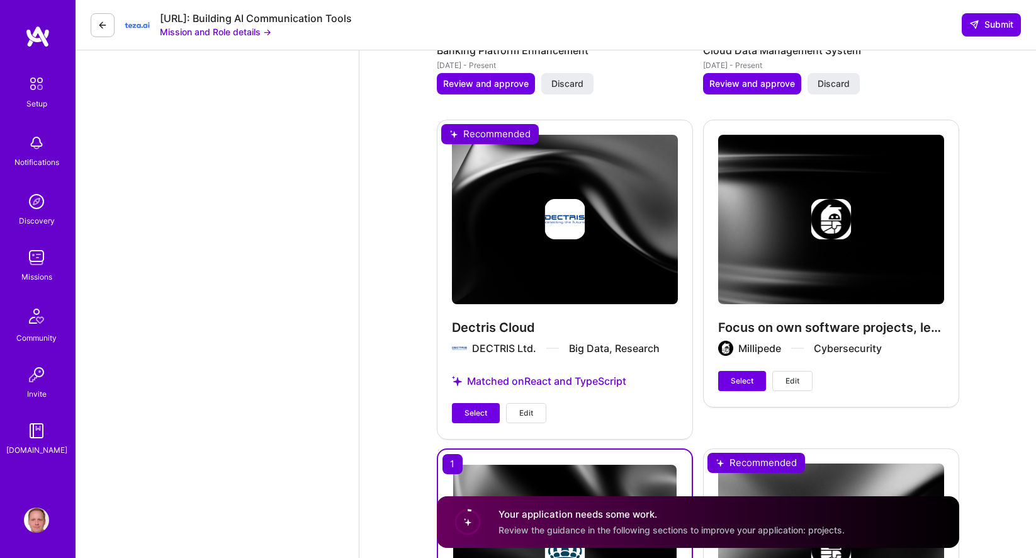
click at [521, 403] on button "Edit" at bounding box center [526, 413] width 40 height 20
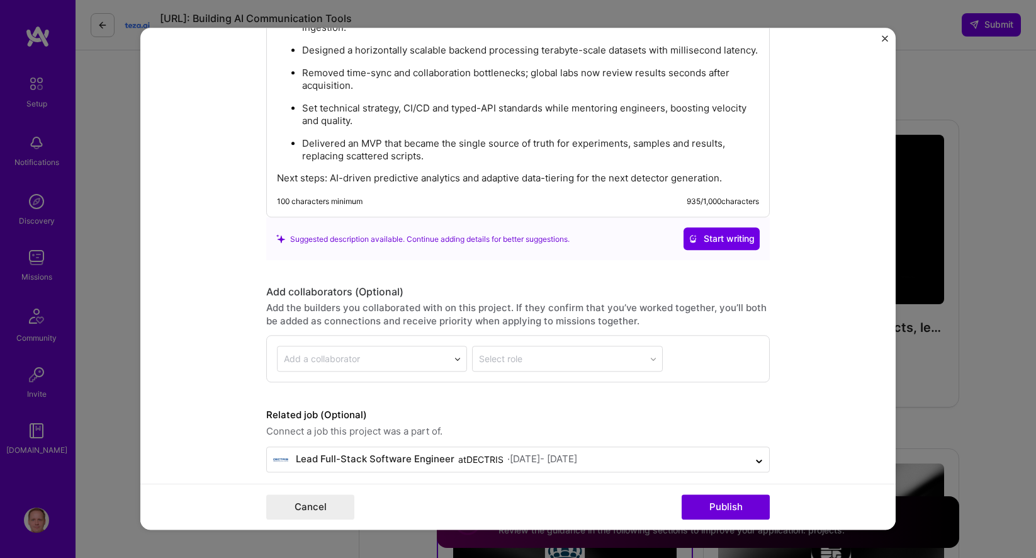
scroll to position [1578, 0]
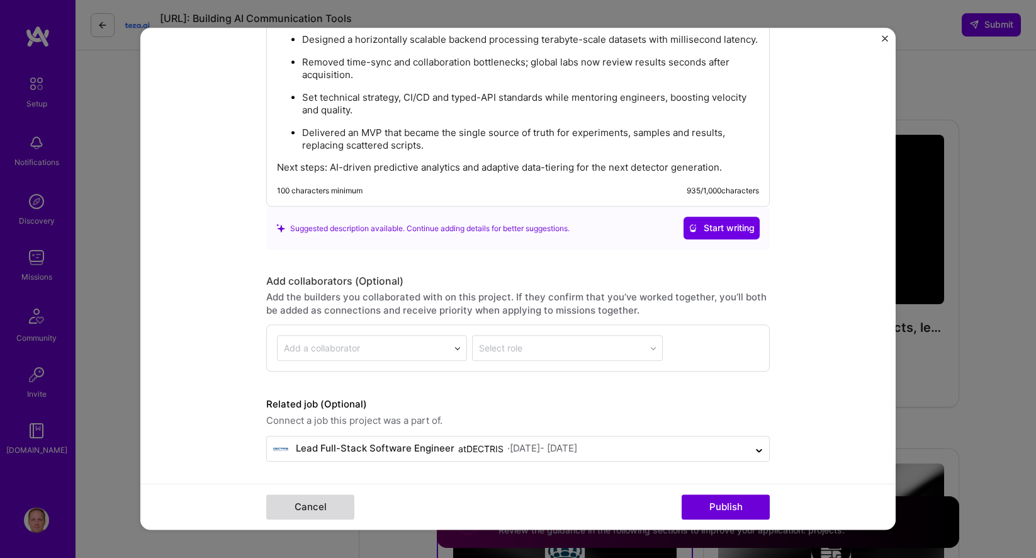
click at [327, 507] on button "Cancel" at bounding box center [310, 507] width 88 height 25
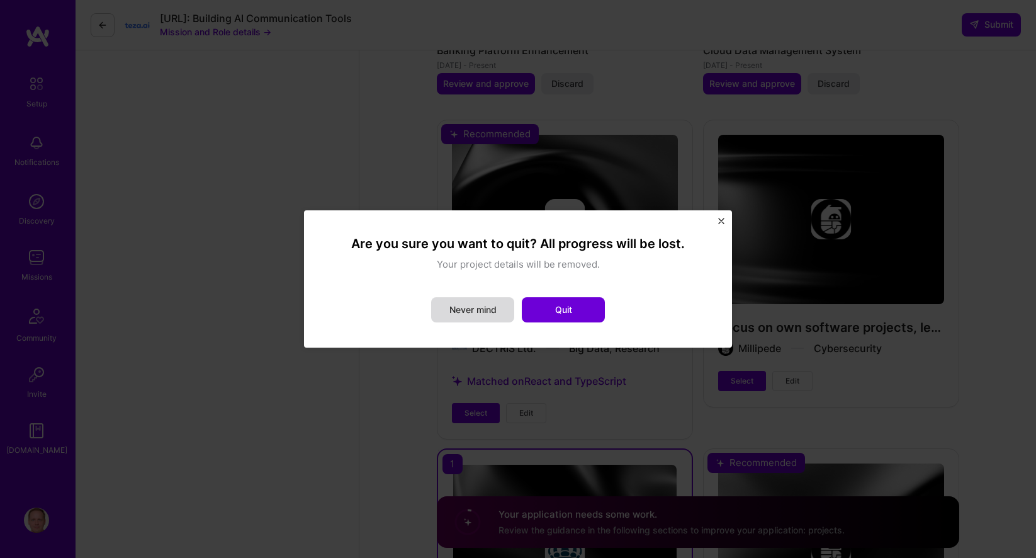
click at [477, 310] on button "Never mind" at bounding box center [472, 309] width 83 height 25
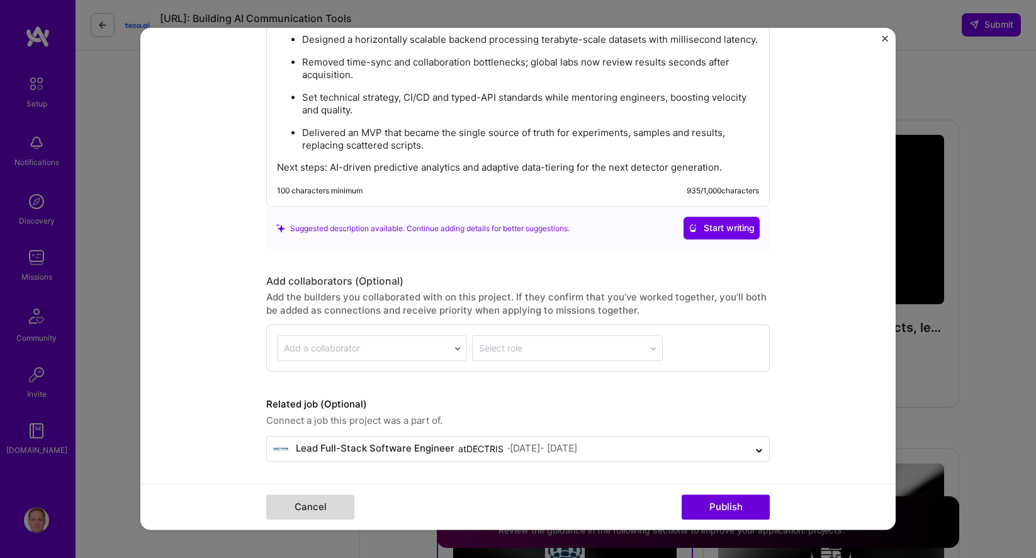
click at [327, 505] on button "Cancel" at bounding box center [310, 507] width 88 height 25
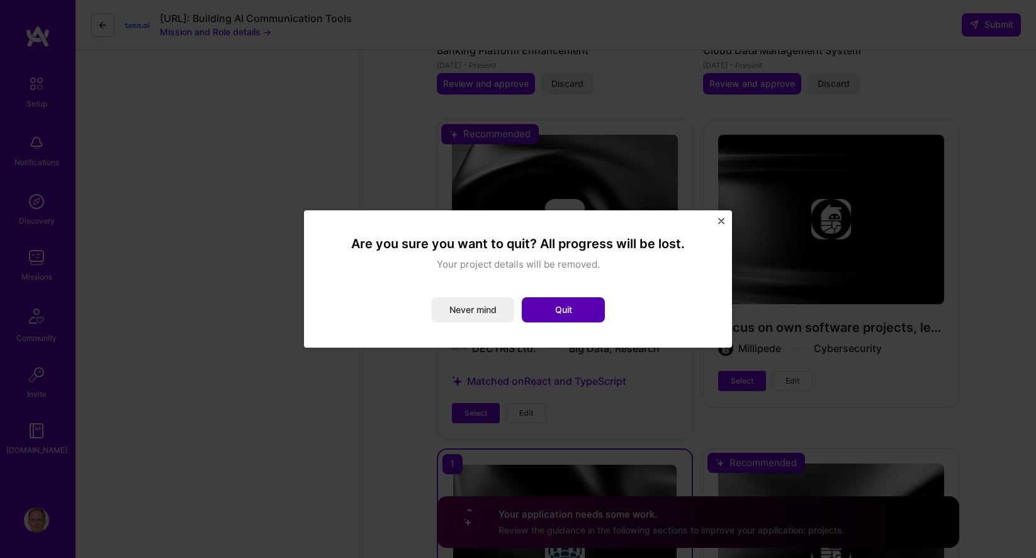
click at [571, 302] on button "Quit" at bounding box center [563, 309] width 83 height 25
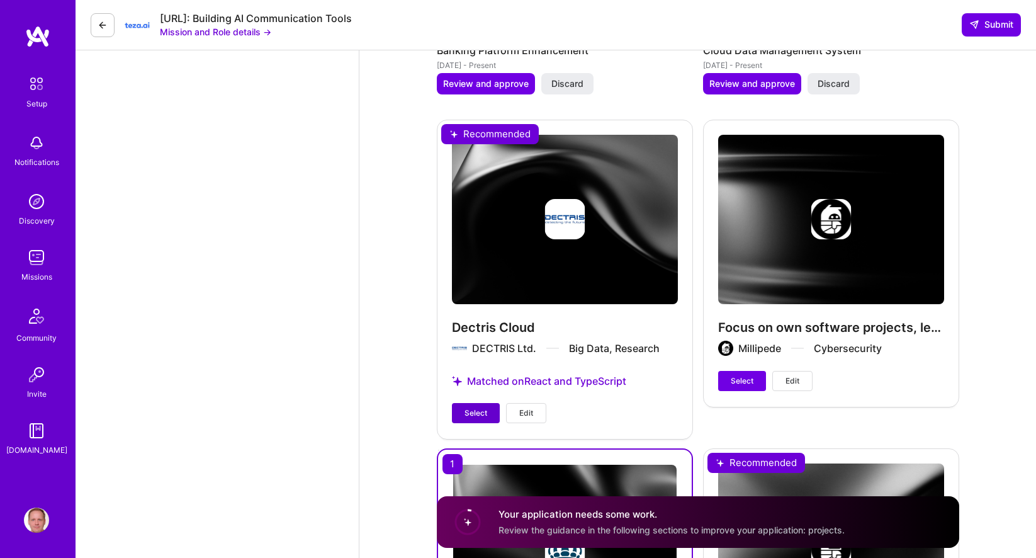
click at [479, 407] on span "Select" at bounding box center [476, 412] width 23 height 11
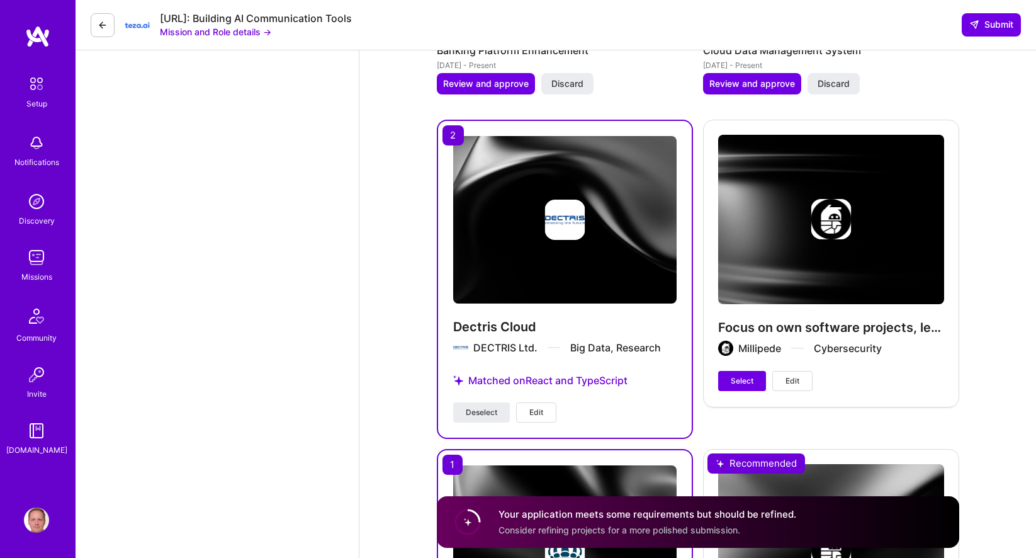
click at [788, 375] on span "Edit" at bounding box center [793, 380] width 14 height 11
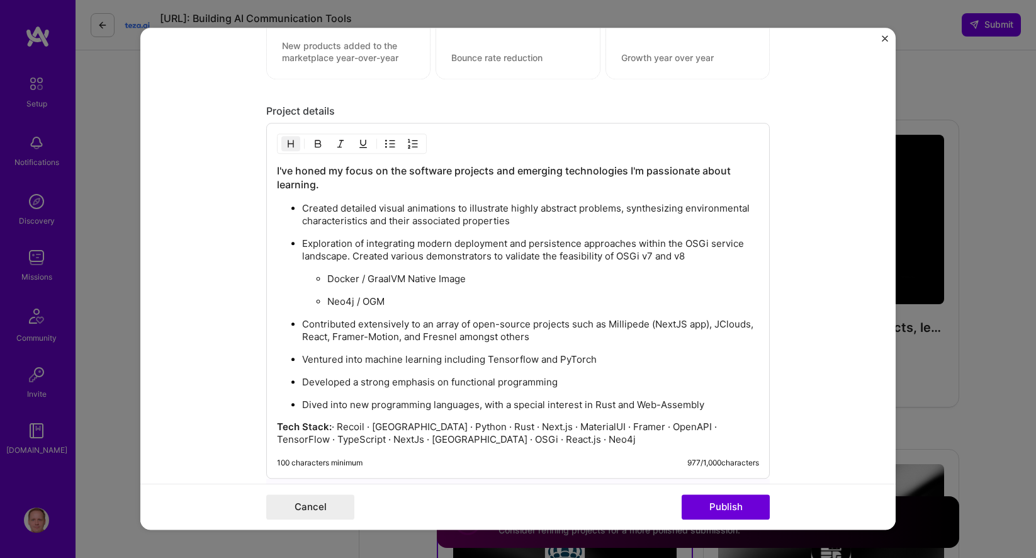
scroll to position [1228, 0]
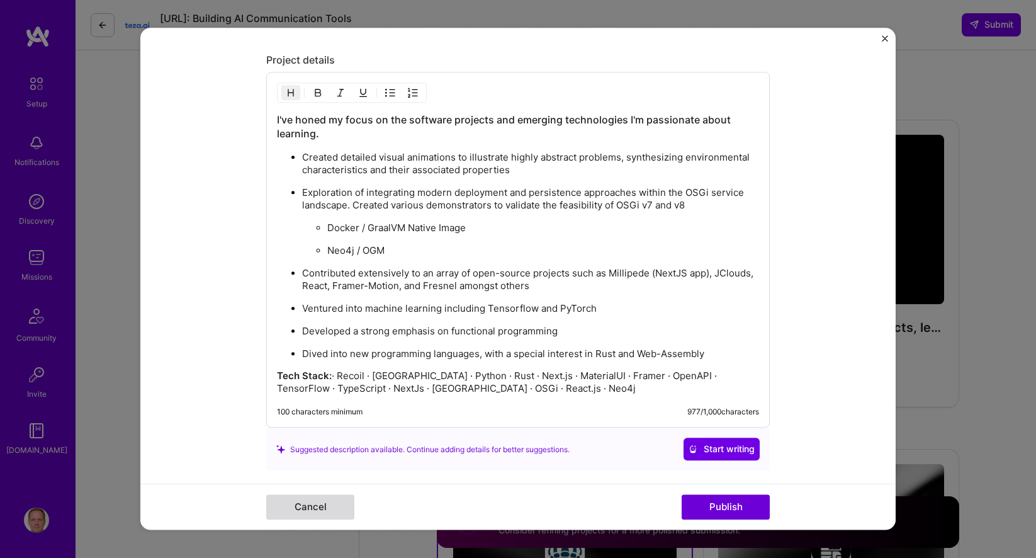
click at [315, 504] on button "Cancel" at bounding box center [310, 507] width 88 height 25
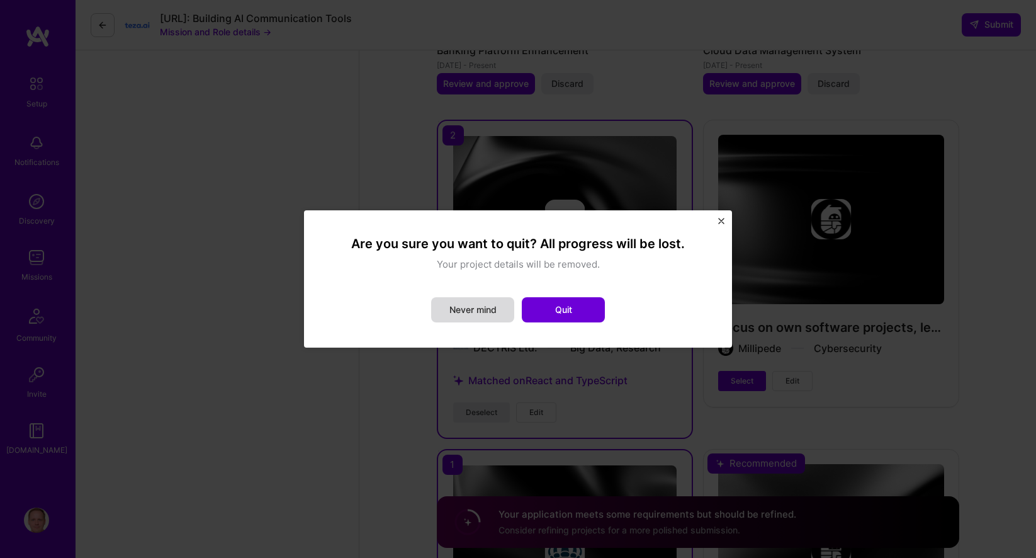
click at [460, 310] on button "Never mind" at bounding box center [472, 309] width 83 height 25
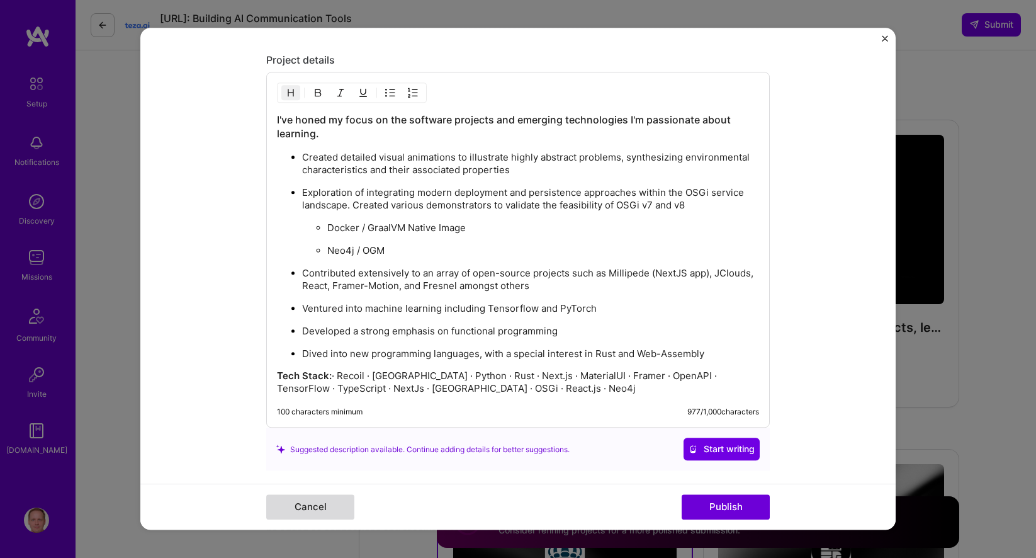
click at [320, 504] on button "Cancel" at bounding box center [310, 507] width 88 height 25
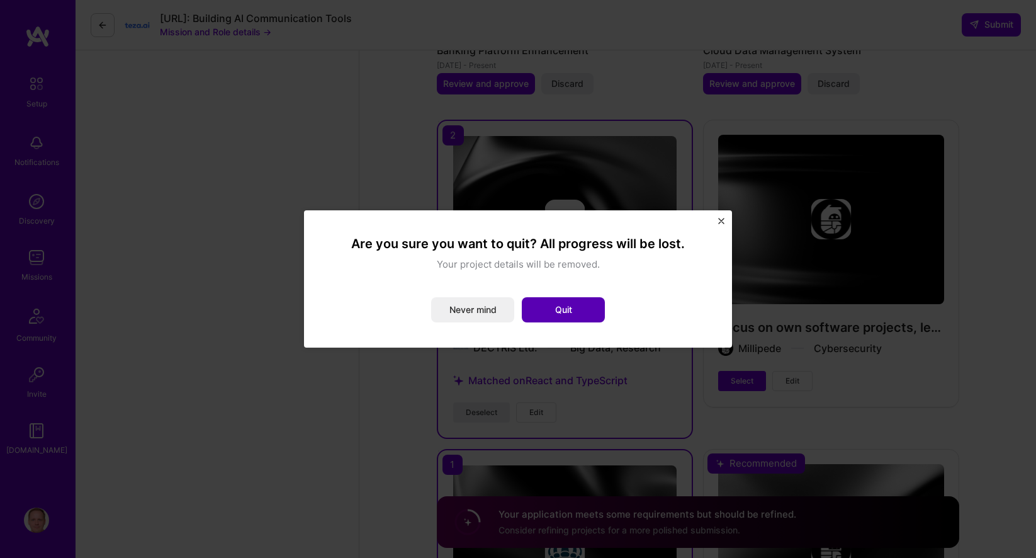
click at [552, 304] on button "Quit" at bounding box center [563, 309] width 83 height 25
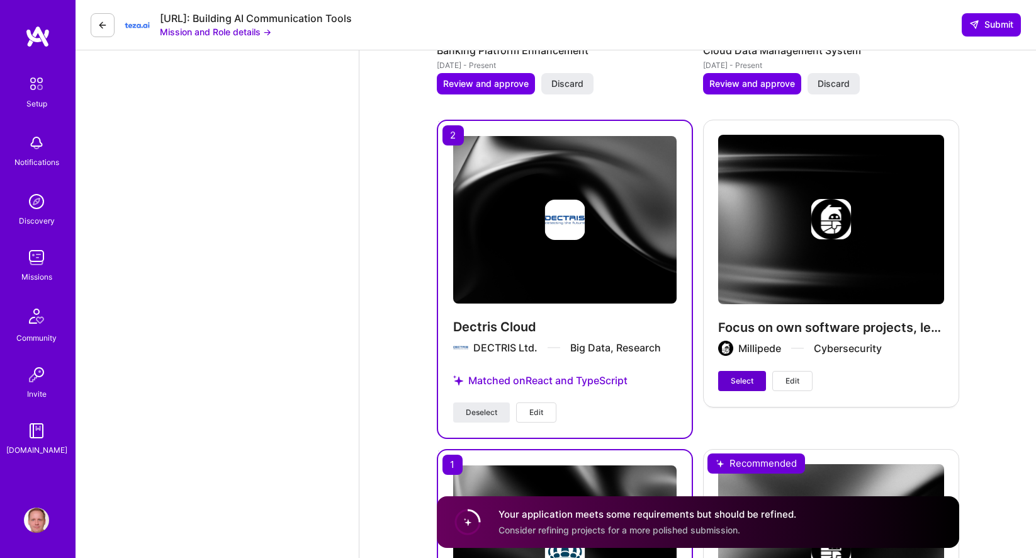
click at [744, 375] on span "Select" at bounding box center [742, 380] width 23 height 11
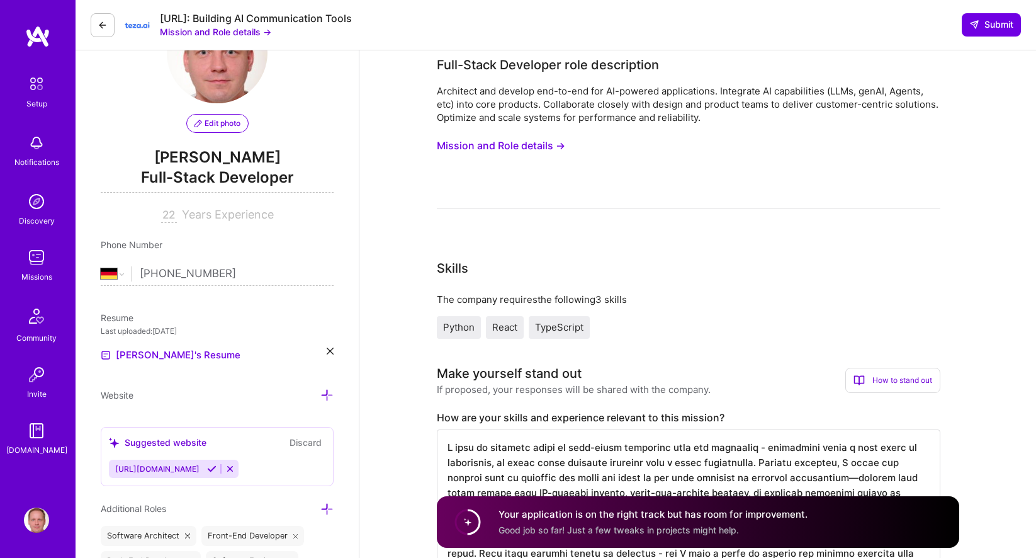
scroll to position [0, 0]
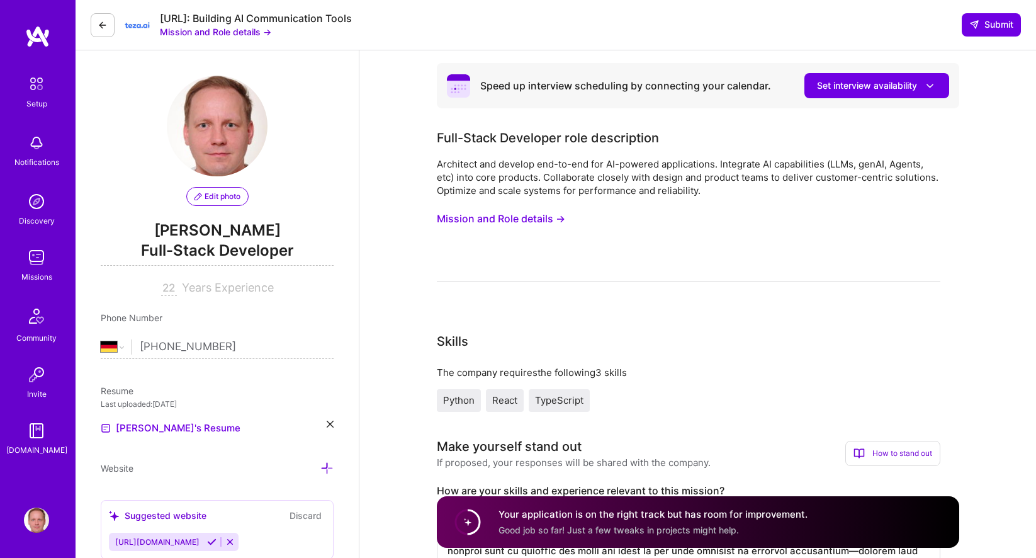
click at [640, 527] on span "Good job so far! Just a few tweaks in projects might help." at bounding box center [619, 529] width 241 height 11
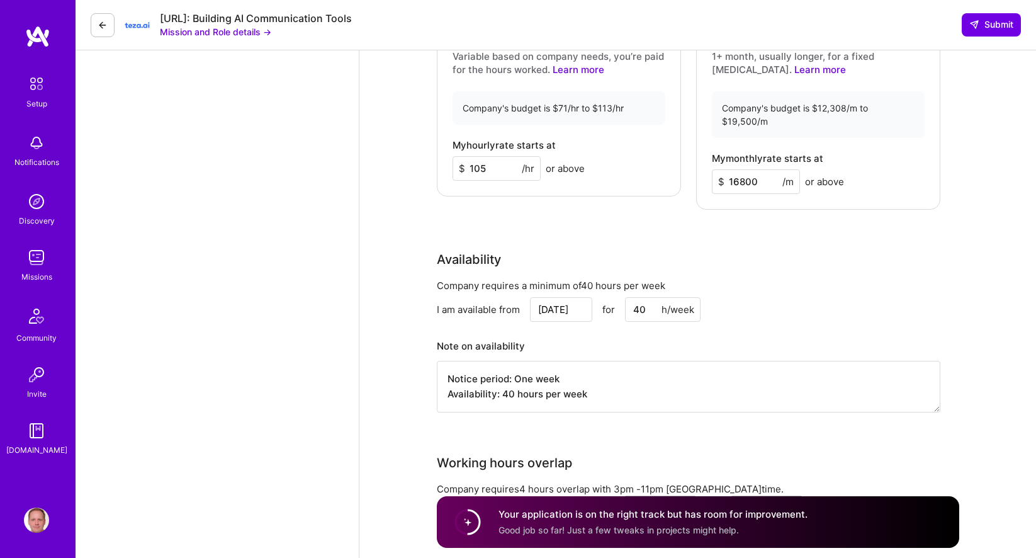
scroll to position [1519, 0]
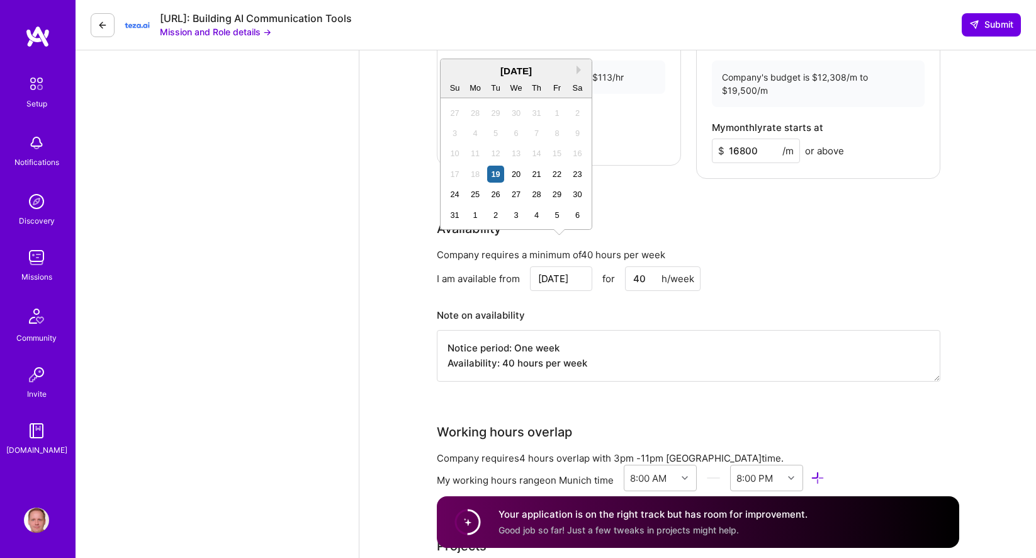
click at [564, 266] on input "[DATE]" at bounding box center [561, 278] width 62 height 25
click at [473, 193] on div "25" at bounding box center [475, 194] width 17 height 17
type input "[DATE]"
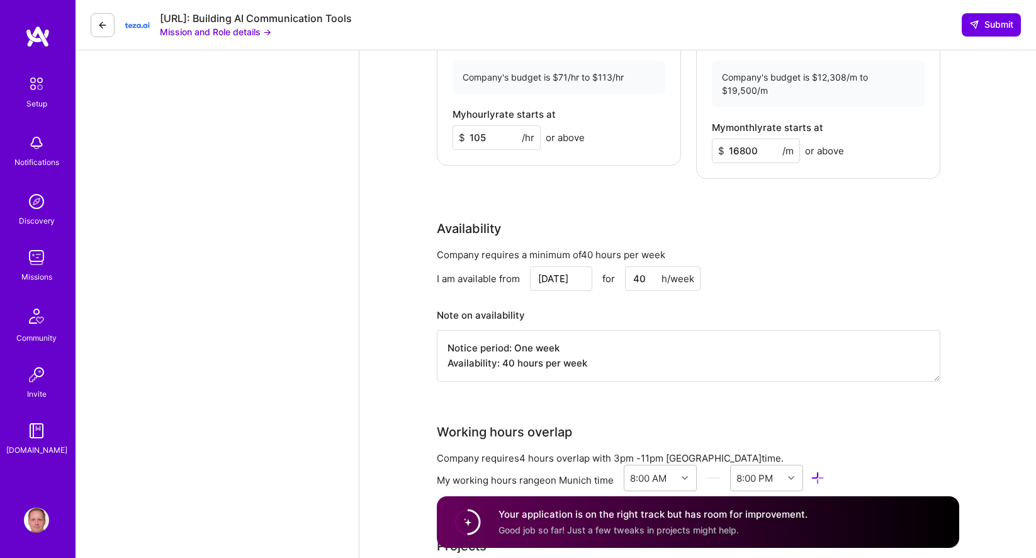
click at [610, 330] on textarea "Notice period: One week Availability: 40 hours per week" at bounding box center [689, 356] width 504 height 52
click at [617, 350] on textarea "Notice period: One week Availability: 40 hours per week" at bounding box center [689, 356] width 504 height 52
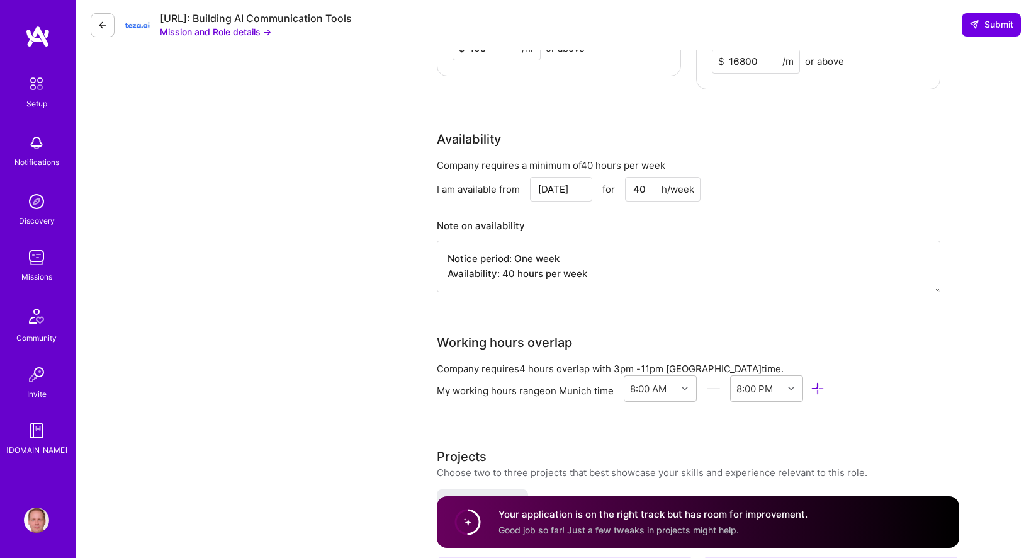
scroll to position [1637, 0]
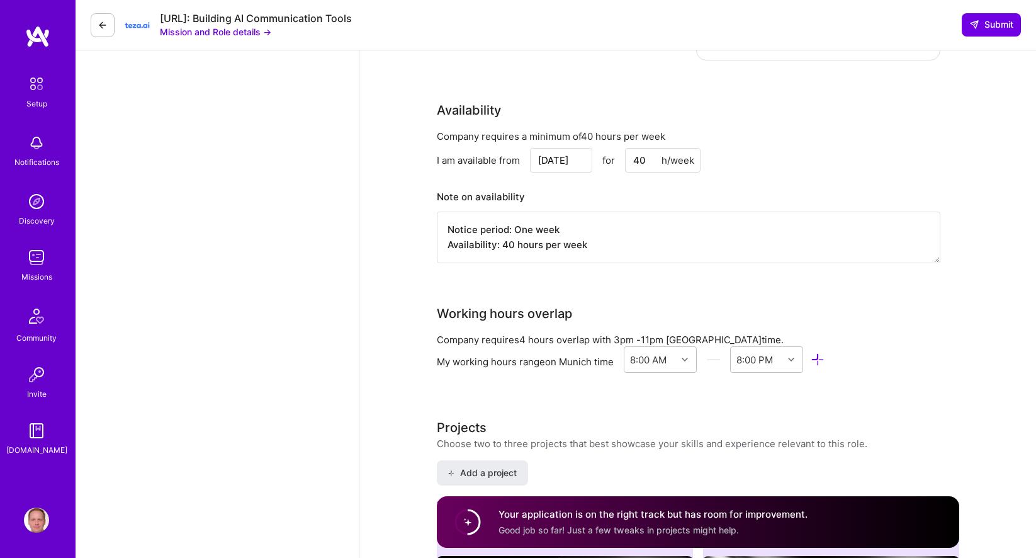
click at [662, 370] on div "Speed up interview scheduling by connecting your calendar. Set interview availa…" at bounding box center [698, 312] width 523 height 3773
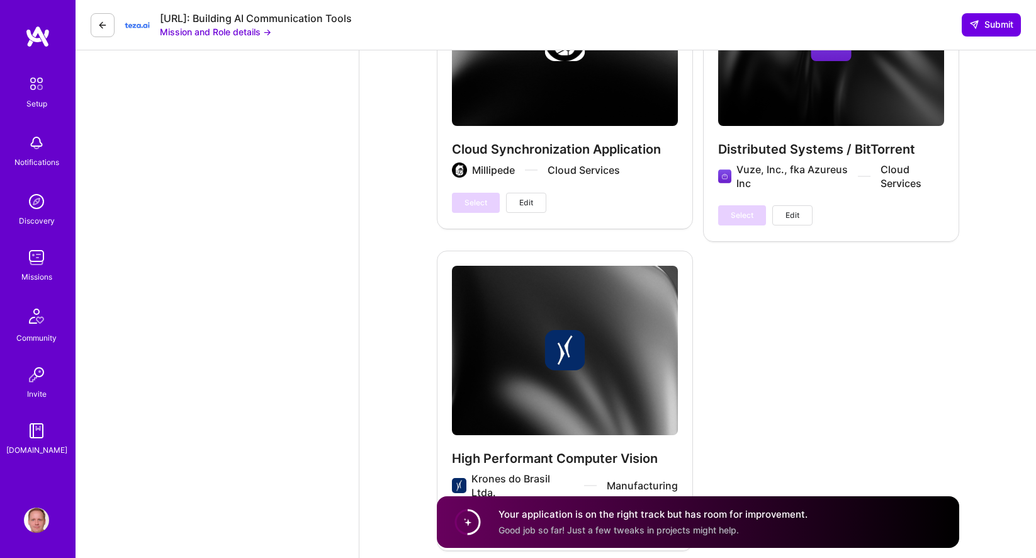
scroll to position [3264, 0]
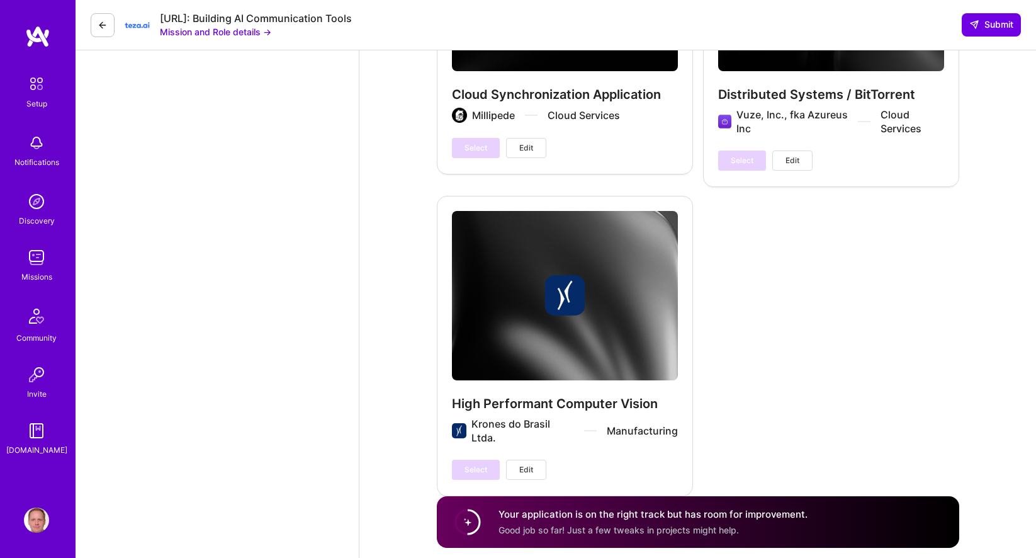
click at [568, 517] on h4 "Your application is on the right track but has room for improvement." at bounding box center [653, 513] width 309 height 13
click at [997, 27] on span "Submit" at bounding box center [992, 24] width 44 height 13
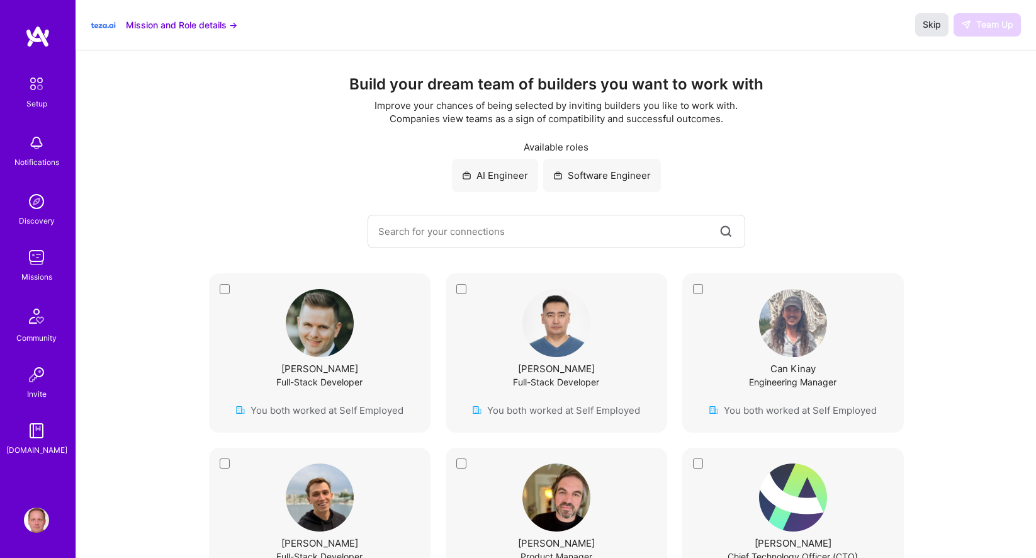
click at [932, 21] on span "Skip" at bounding box center [932, 24] width 18 height 13
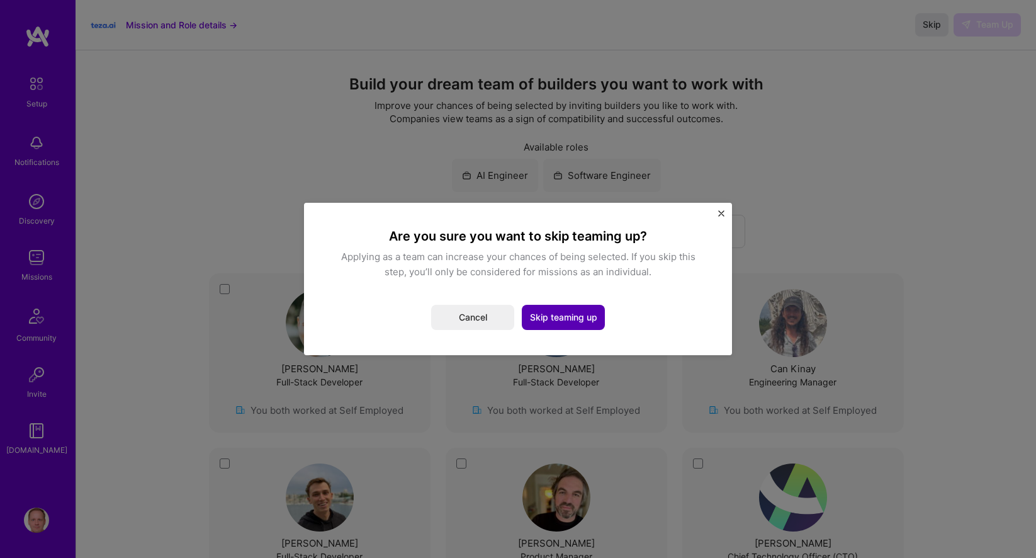
click at [560, 321] on button "Skip teaming up" at bounding box center [563, 317] width 83 height 25
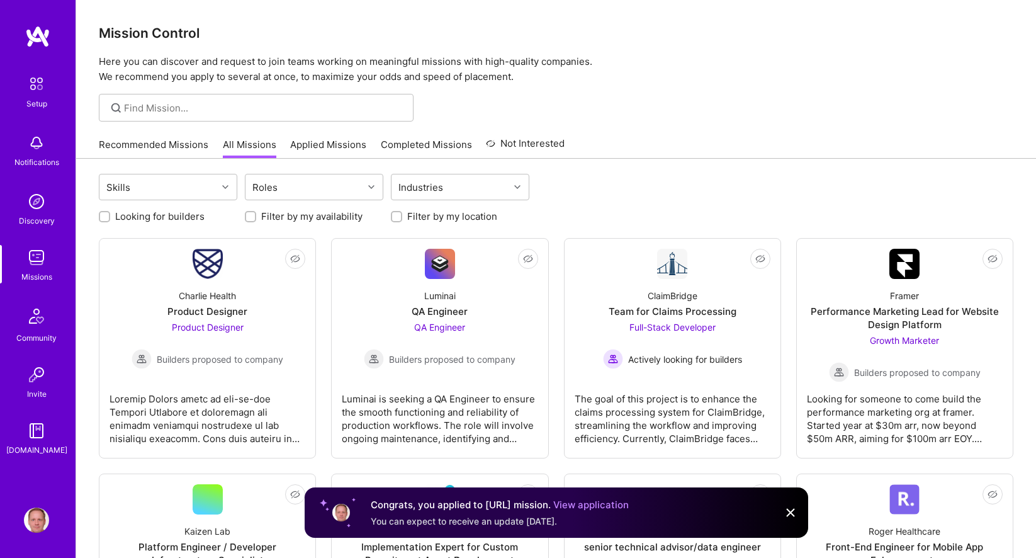
click at [572, 505] on link "View application" at bounding box center [591, 505] width 76 height 12
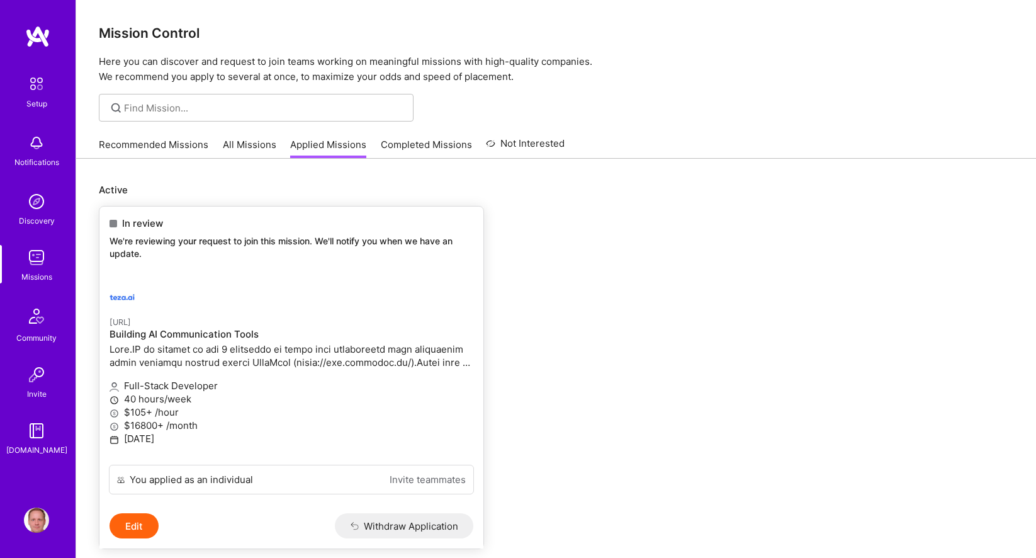
click at [338, 245] on p "We're reviewing your request to join this mission. We'll notify you when we hav…" at bounding box center [292, 247] width 364 height 25
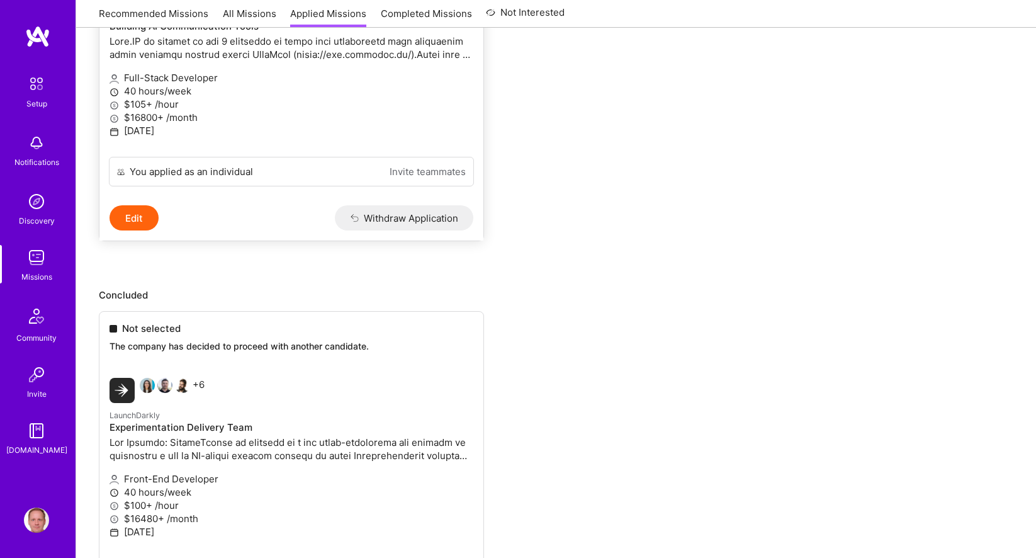
scroll to position [140, 0]
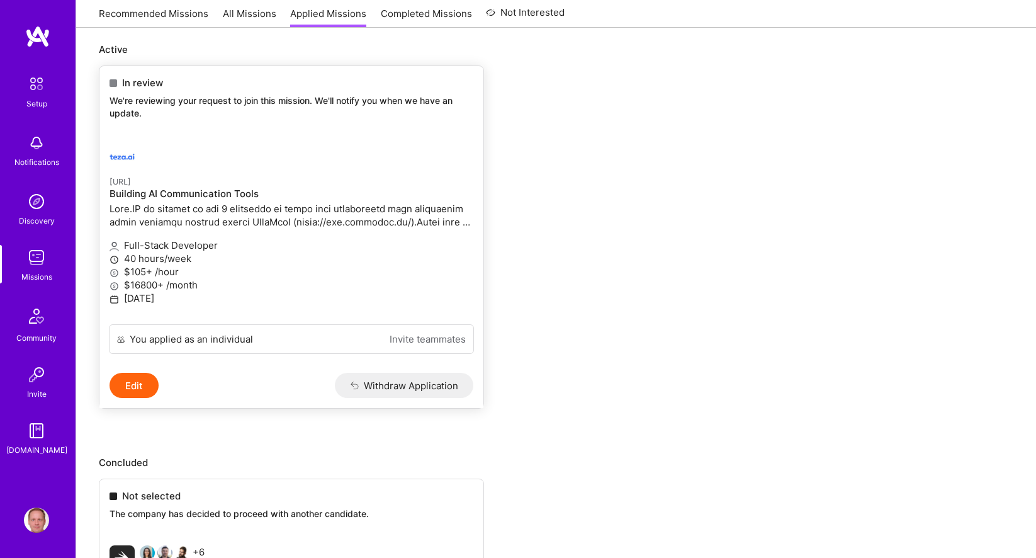
click at [137, 382] on button "Edit" at bounding box center [134, 385] width 49 height 25
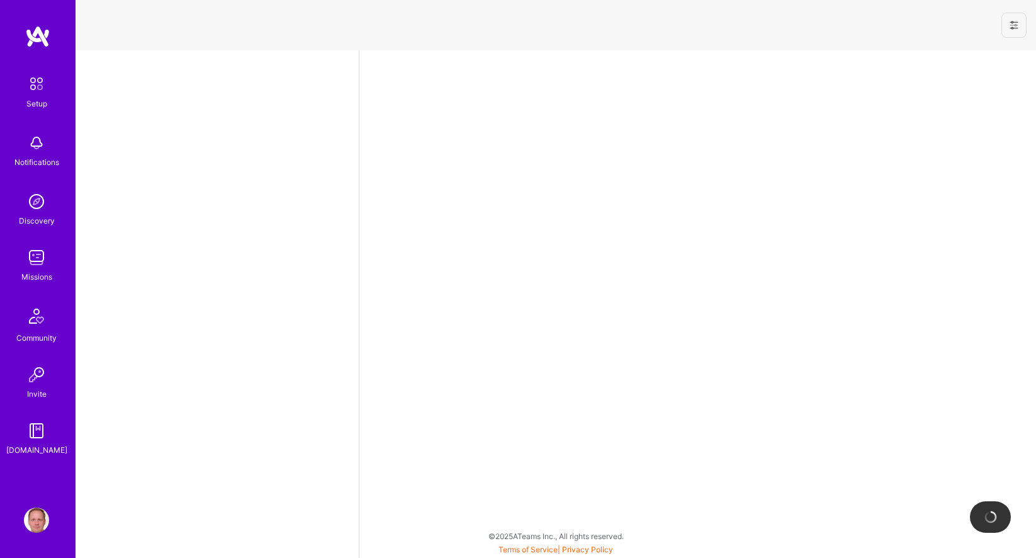
select select "DE"
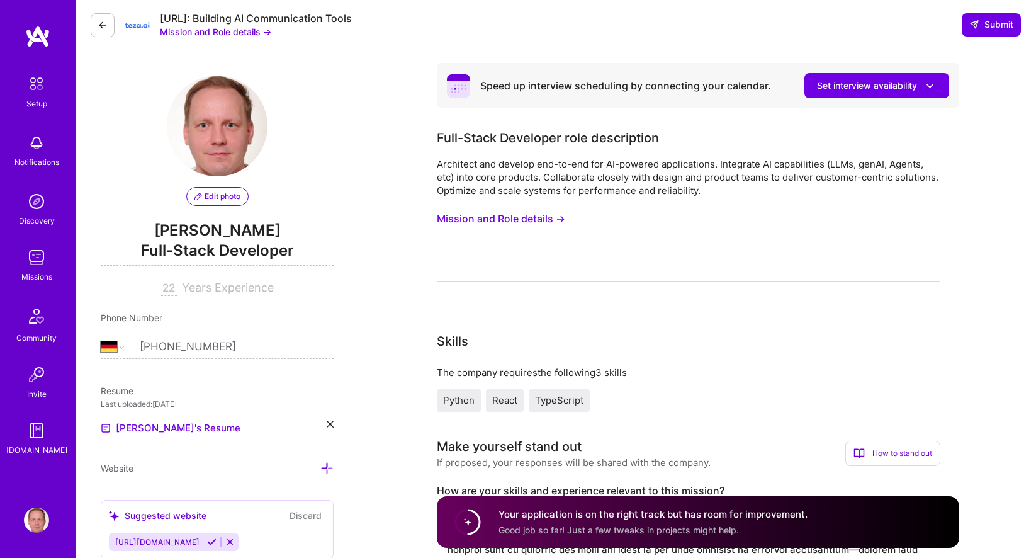
click at [38, 264] on img at bounding box center [36, 257] width 25 height 25
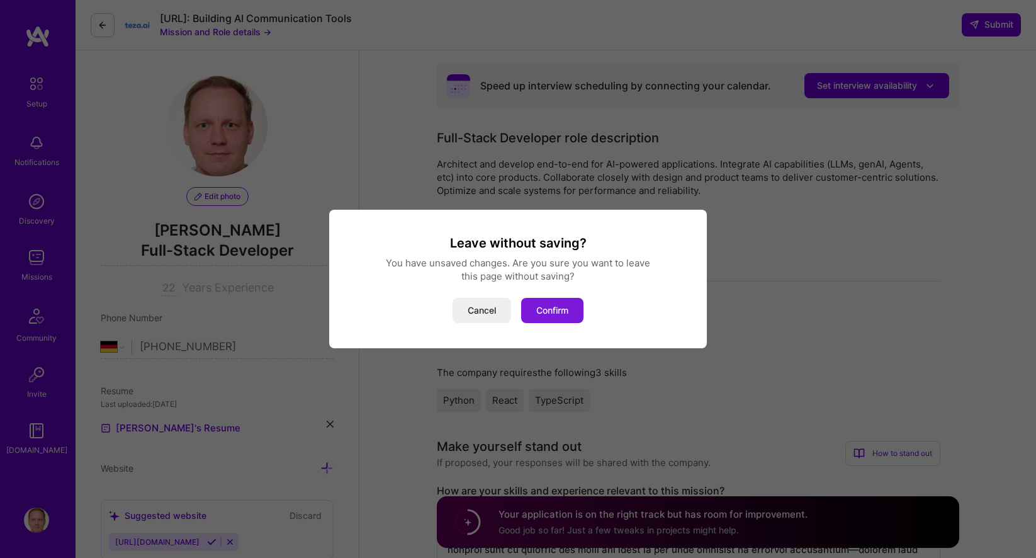
click at [550, 307] on button "Confirm" at bounding box center [552, 310] width 62 height 25
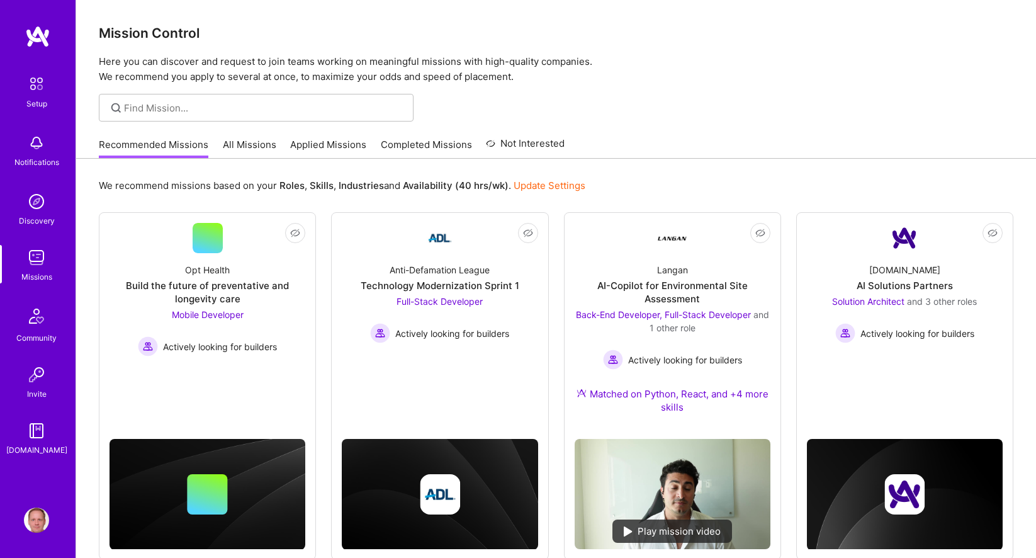
click at [247, 142] on link "All Missions" at bounding box center [250, 148] width 54 height 21
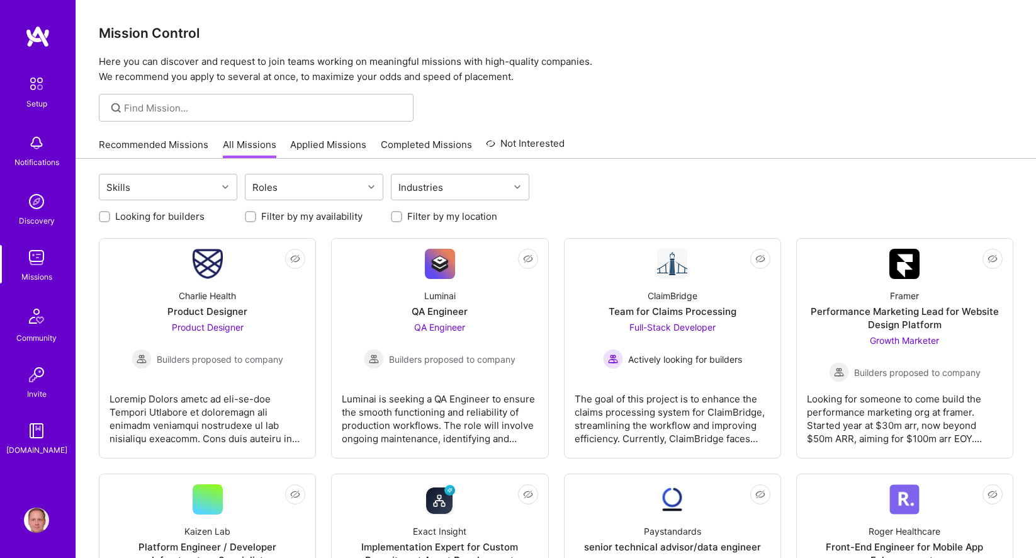
click at [31, 263] on img at bounding box center [36, 257] width 25 height 25
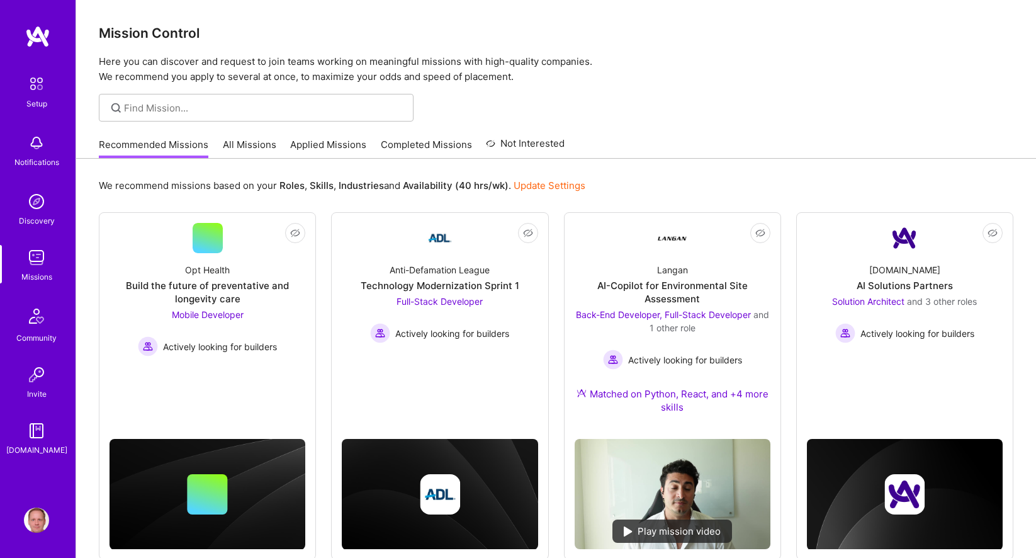
click at [33, 220] on div "Discovery" at bounding box center [37, 220] width 36 height 13
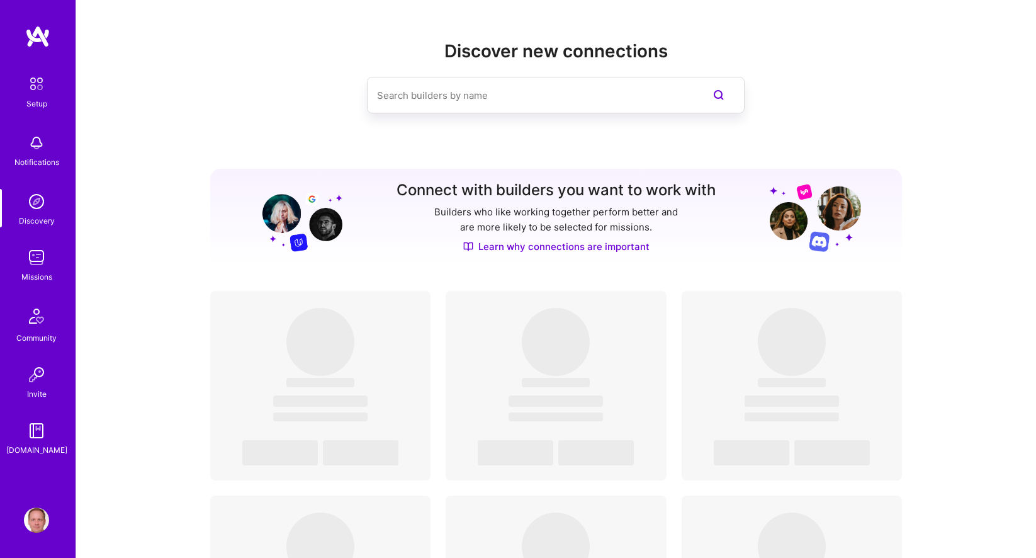
click at [42, 154] on img at bounding box center [36, 142] width 25 height 25
click at [25, 322] on img at bounding box center [36, 316] width 30 height 30
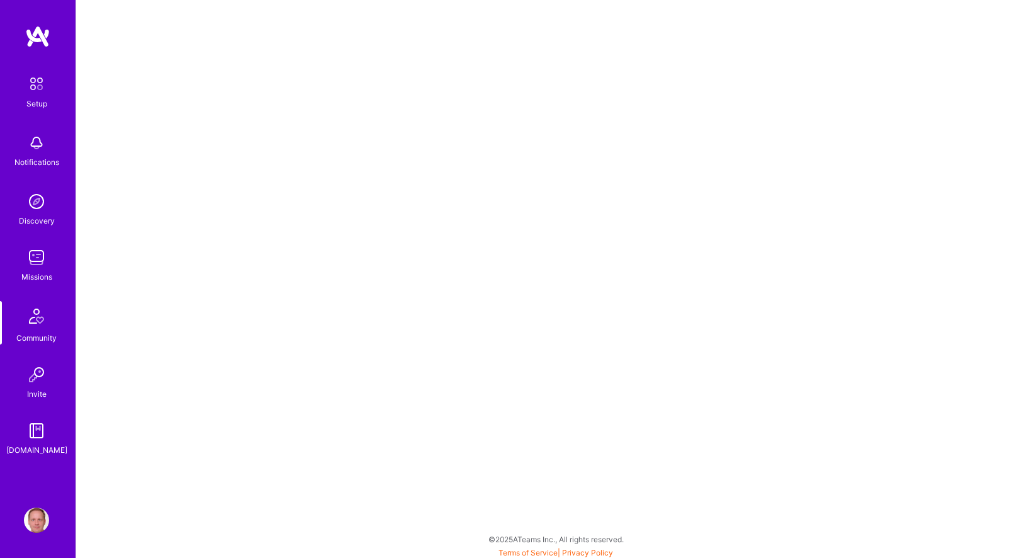
click at [33, 252] on img at bounding box center [36, 257] width 25 height 25
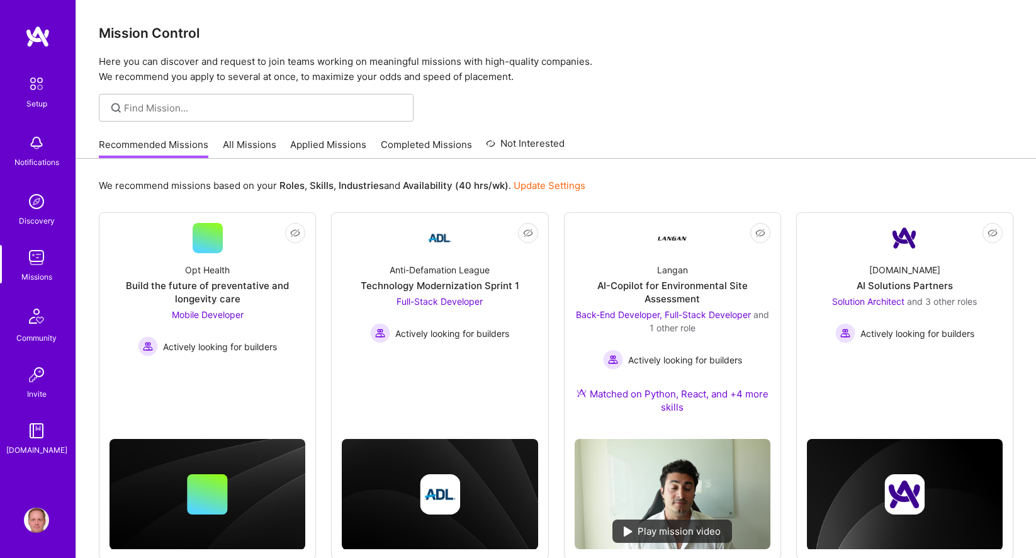
click at [332, 142] on link "Applied Missions" at bounding box center [328, 148] width 76 height 21
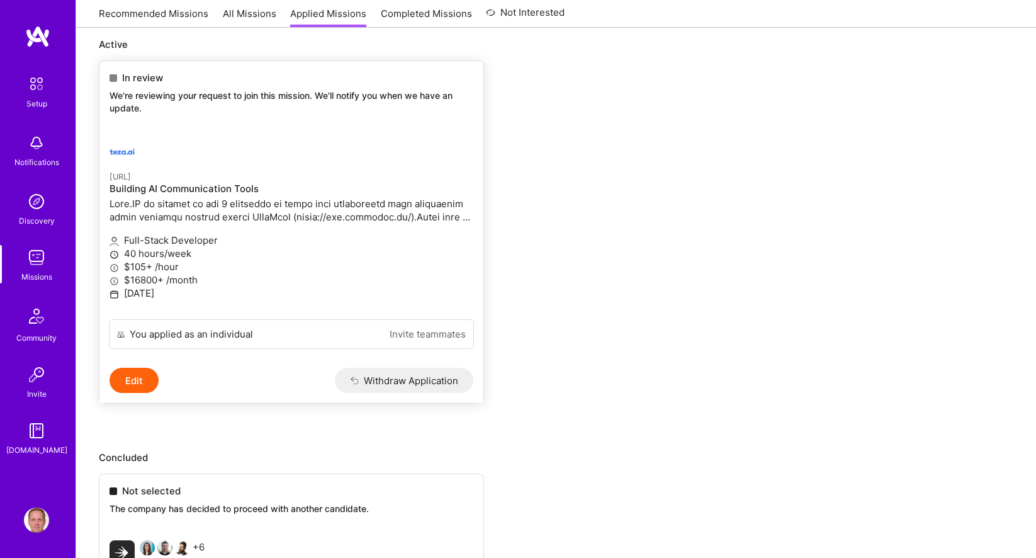
scroll to position [210, 0]
